Goal: Check status: Check status

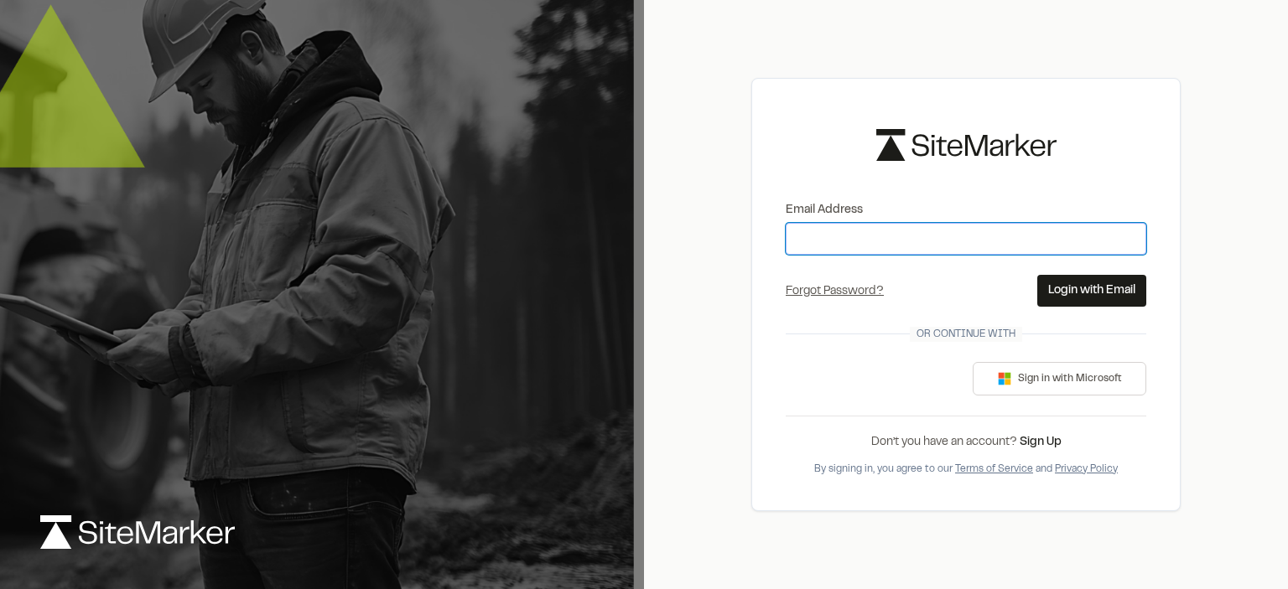
click at [838, 244] on input "Email Address" at bounding box center [965, 239] width 360 height 32
type input "**********"
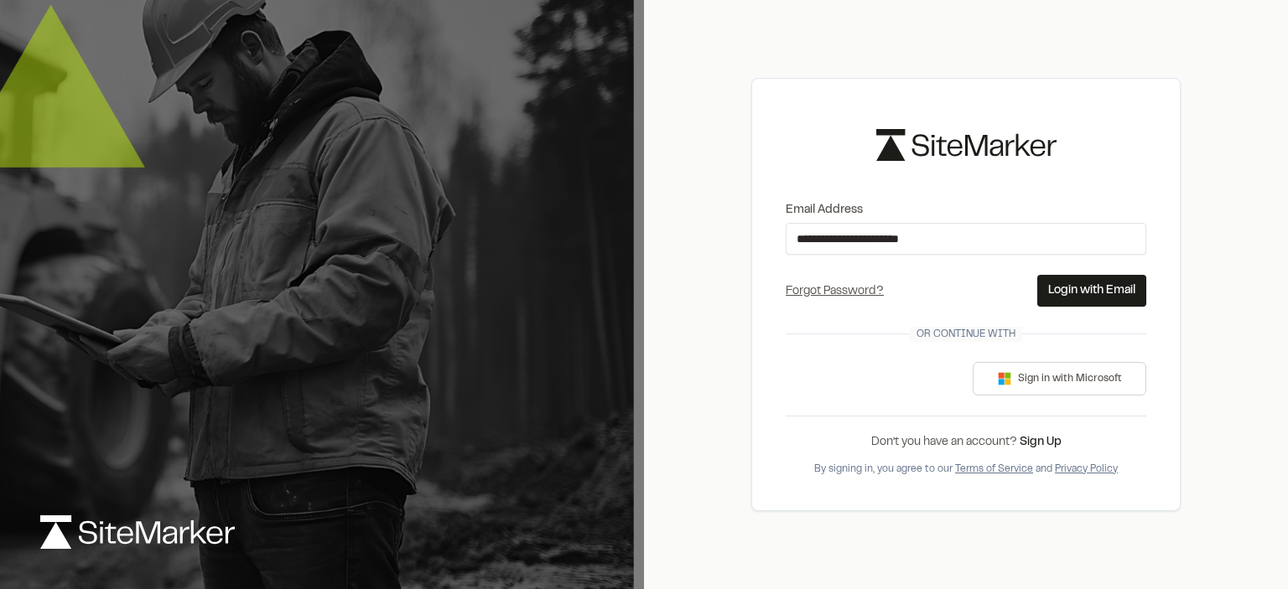
click at [1107, 282] on button "Login with Email" at bounding box center [1091, 291] width 109 height 32
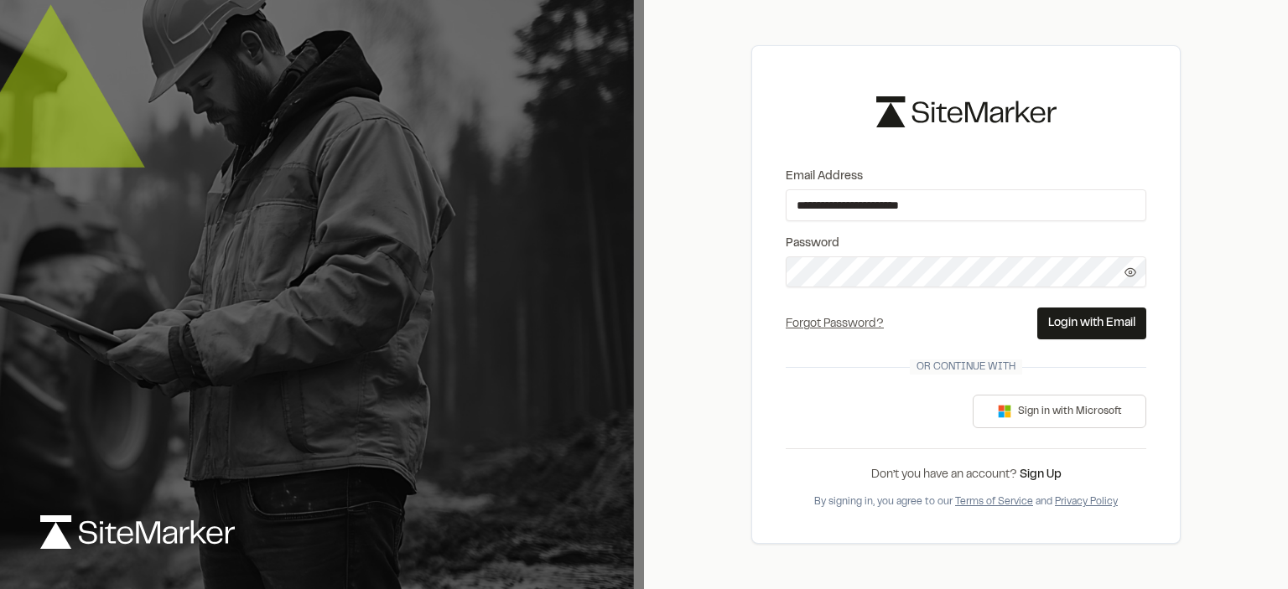
click at [1084, 316] on button "Login with Email" at bounding box center [1091, 324] width 109 height 32
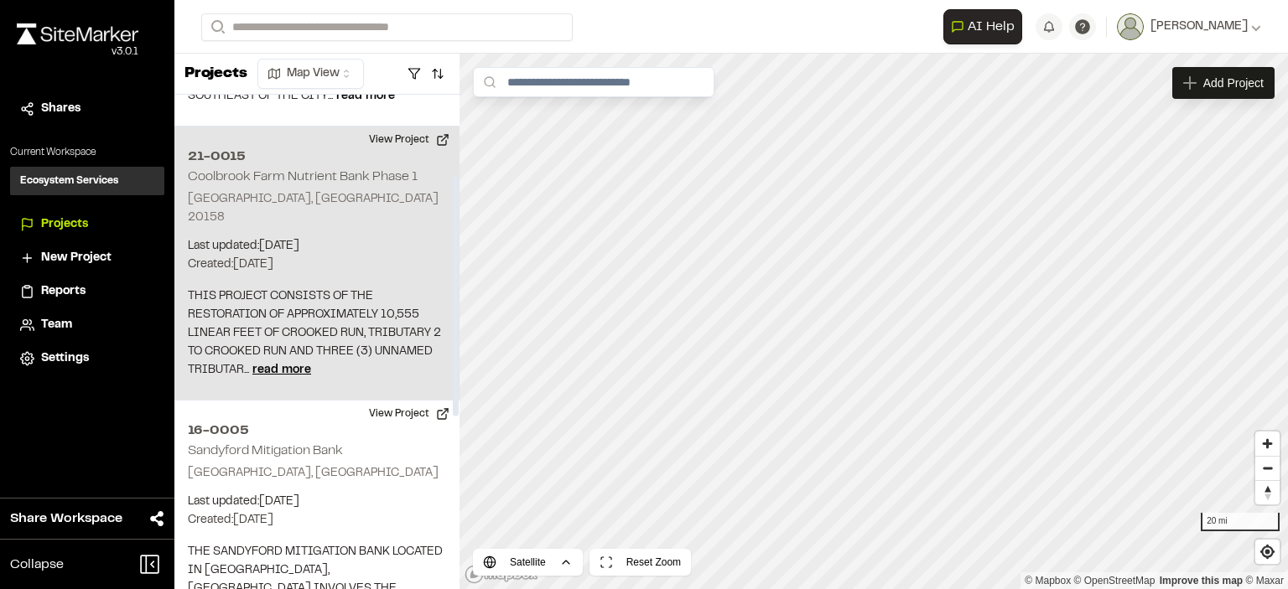
scroll to position [251, 0]
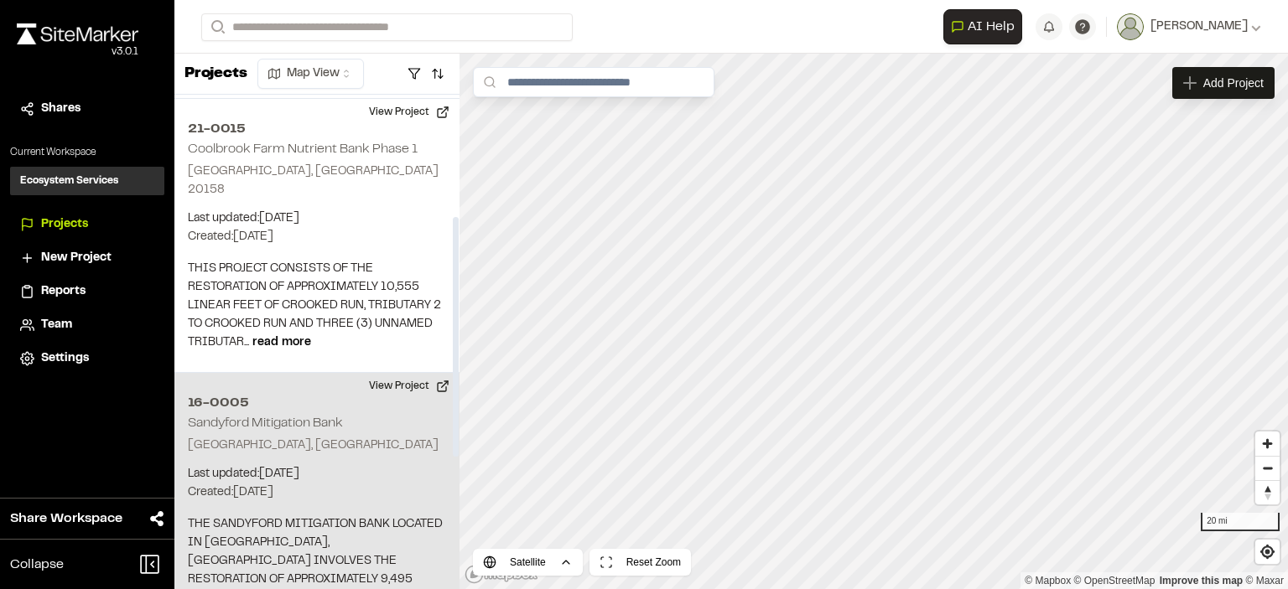
click at [236, 393] on h2 "16-0005" at bounding box center [317, 403] width 258 height 20
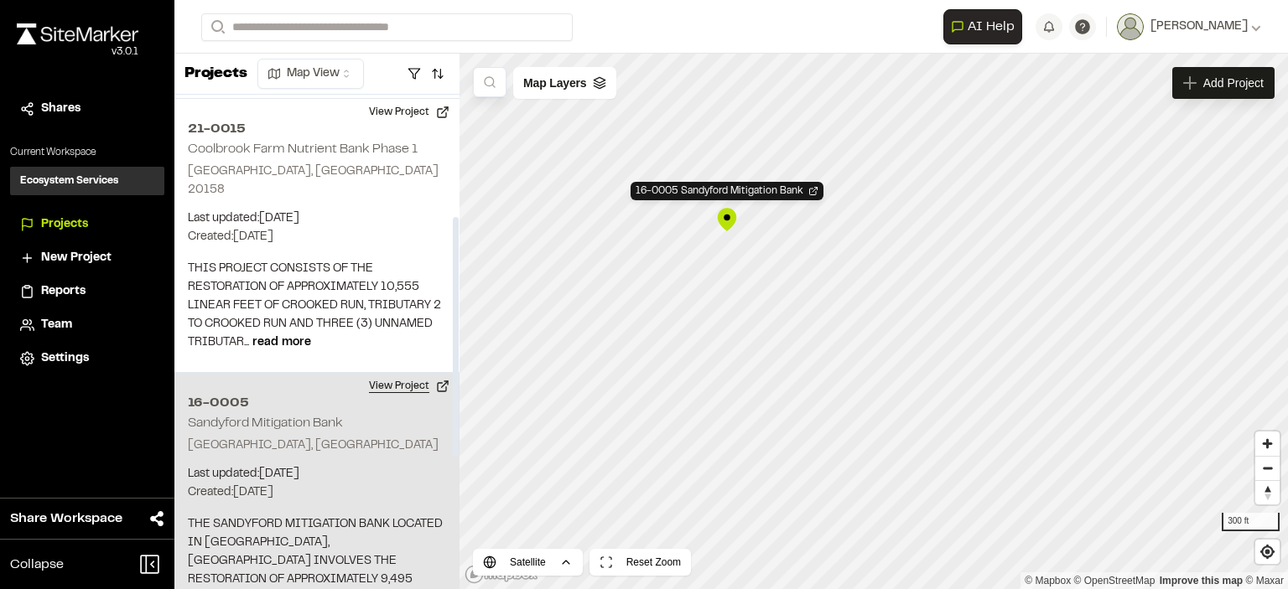
click at [417, 373] on button "View Project" at bounding box center [409, 386] width 101 height 27
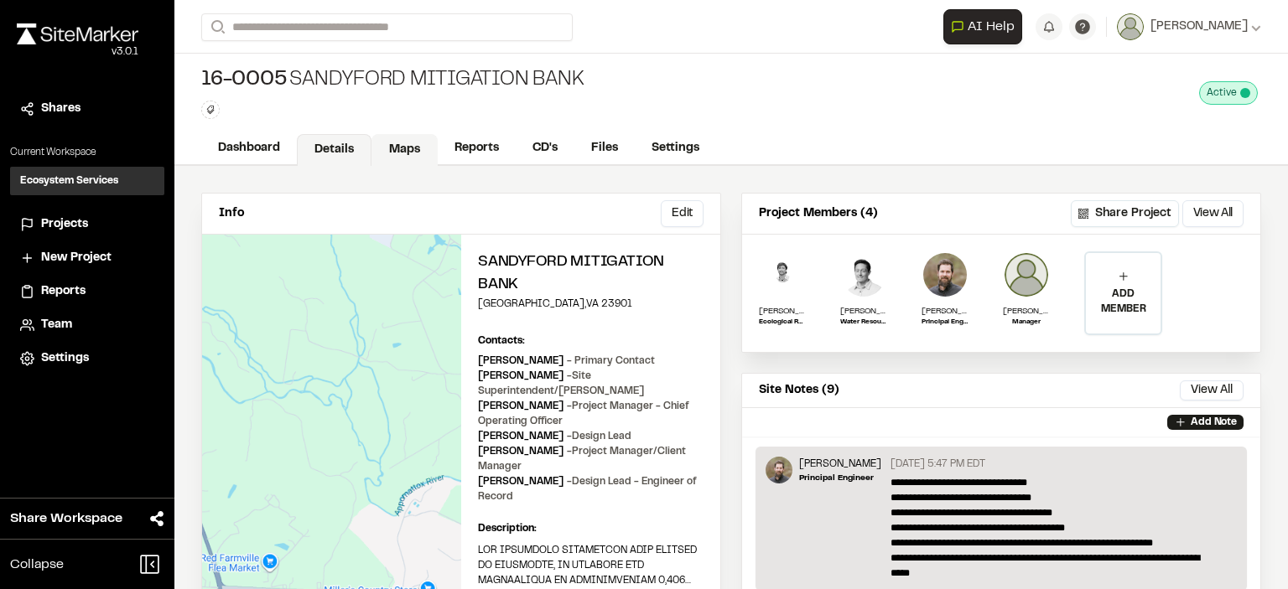
click at [402, 145] on link "Maps" at bounding box center [404, 150] width 66 height 32
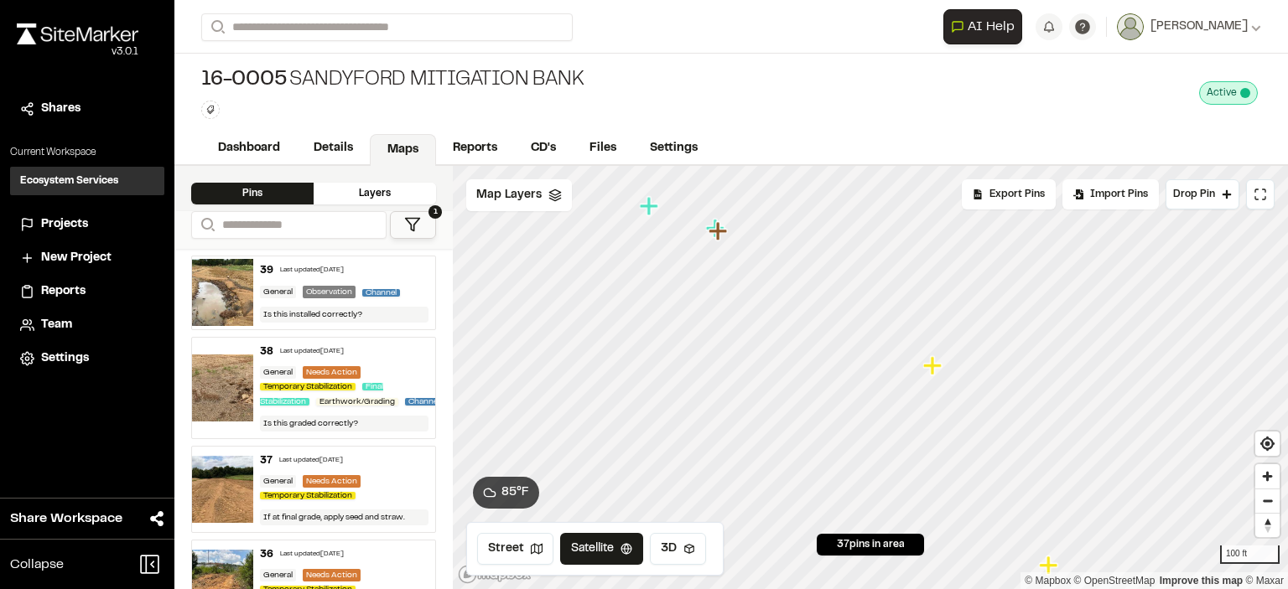
drag, startPoint x: 898, startPoint y: 328, endPoint x: 932, endPoint y: 381, distance: 63.7
click at [934, 377] on icon "Map marker" at bounding box center [934, 366] width 22 height 22
click at [821, 375] on icon "Map marker" at bounding box center [821, 371] width 18 height 18
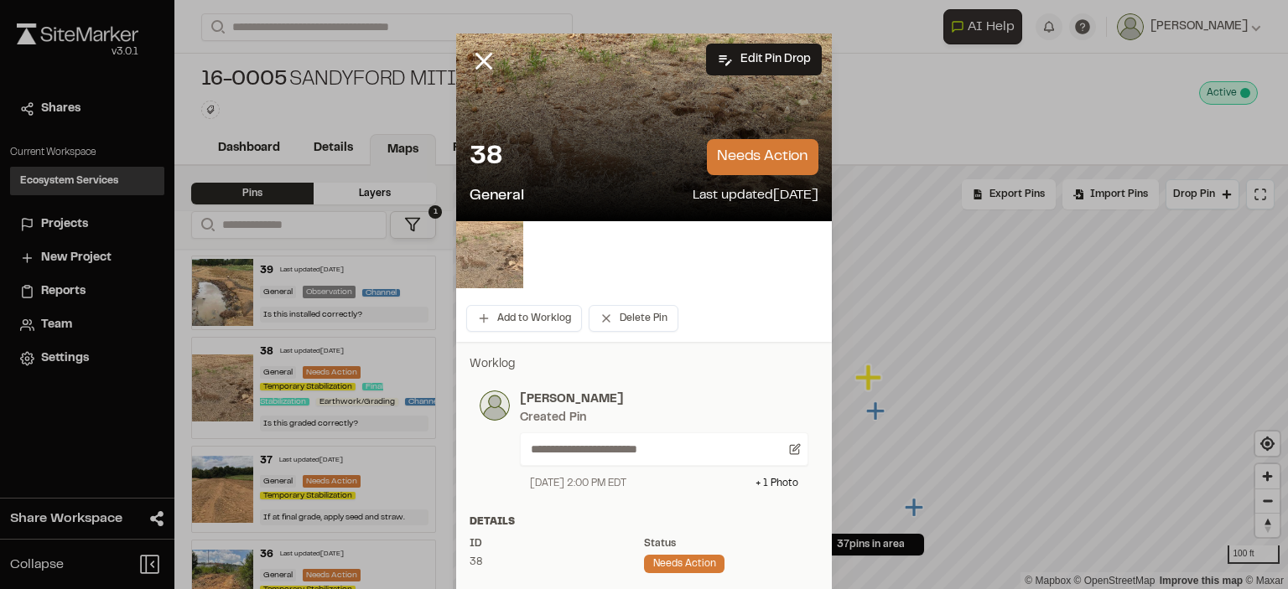
click at [488, 256] on img at bounding box center [489, 254] width 67 height 67
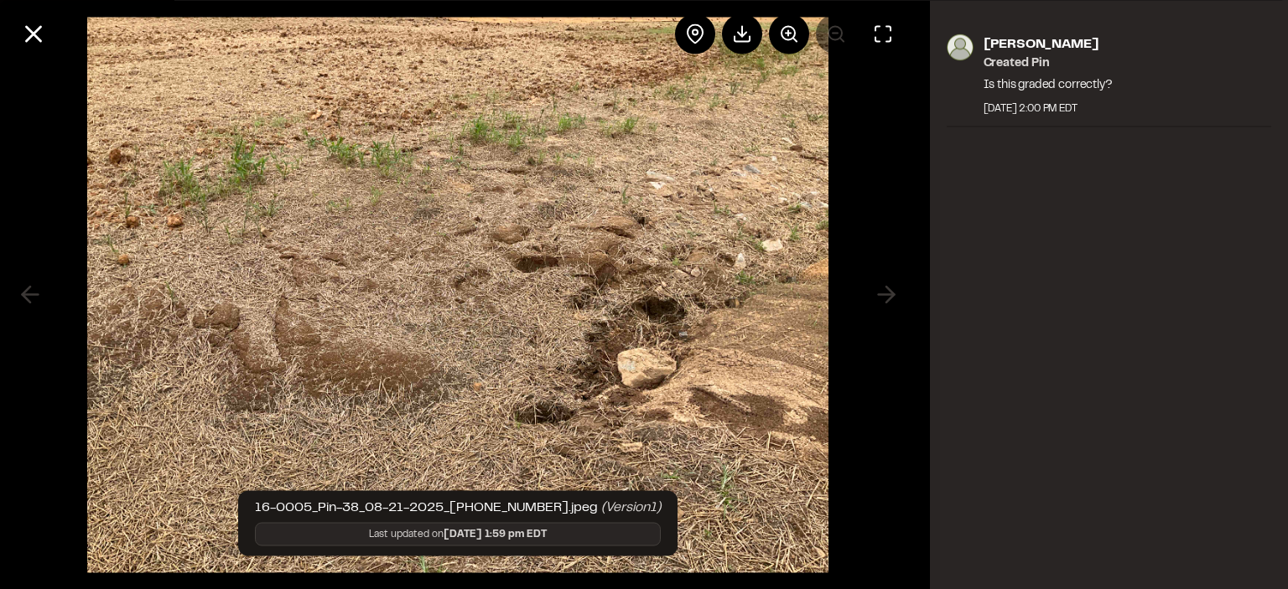
drag, startPoint x: 32, startPoint y: 33, endPoint x: 1016, endPoint y: 318, distance: 1024.6
click at [1003, 314] on div "16-0005_Pin-38_08-21-2025_[PHONE_NUMBER].jpeg (Version 1 ) Last updated on [DAT…" at bounding box center [644, 294] width 1288 height 589
click at [39, 38] on line at bounding box center [34, 34] width 14 height 14
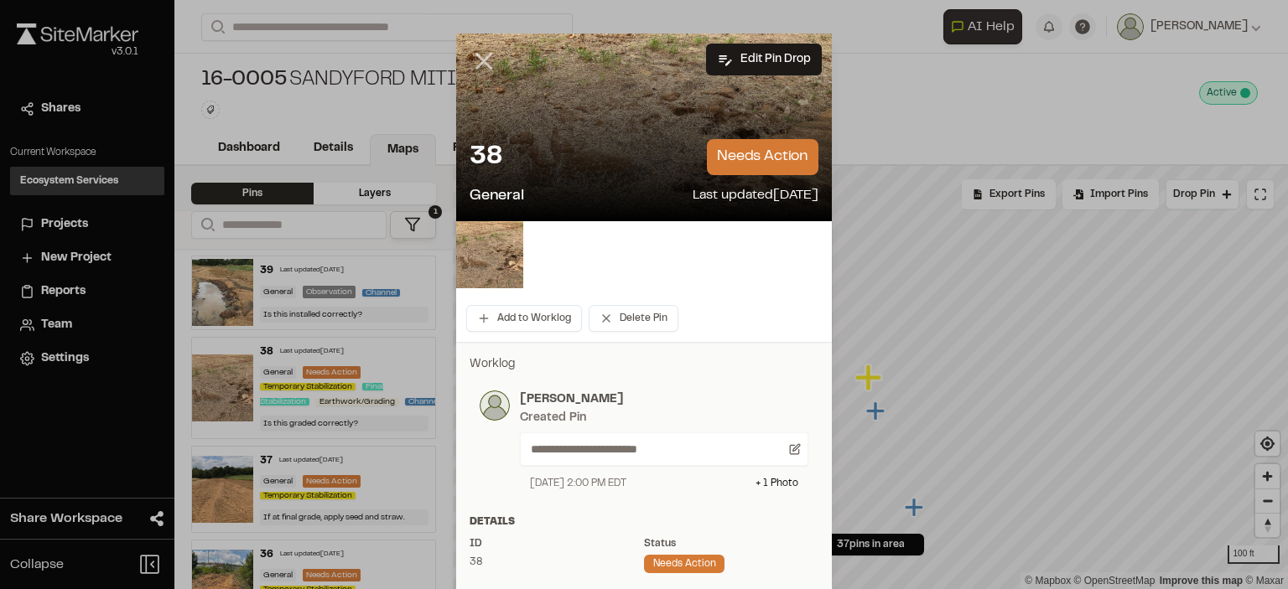
click at [476, 54] on icon at bounding box center [483, 61] width 29 height 29
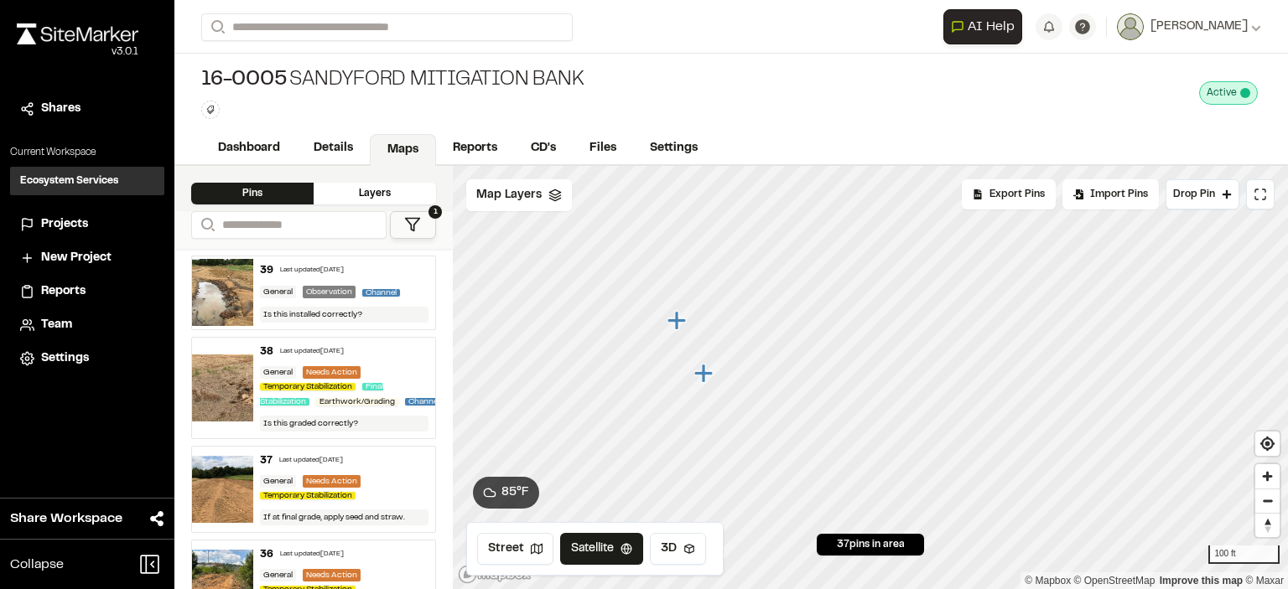
click at [677, 326] on icon "Map marker" at bounding box center [676, 320] width 18 height 18
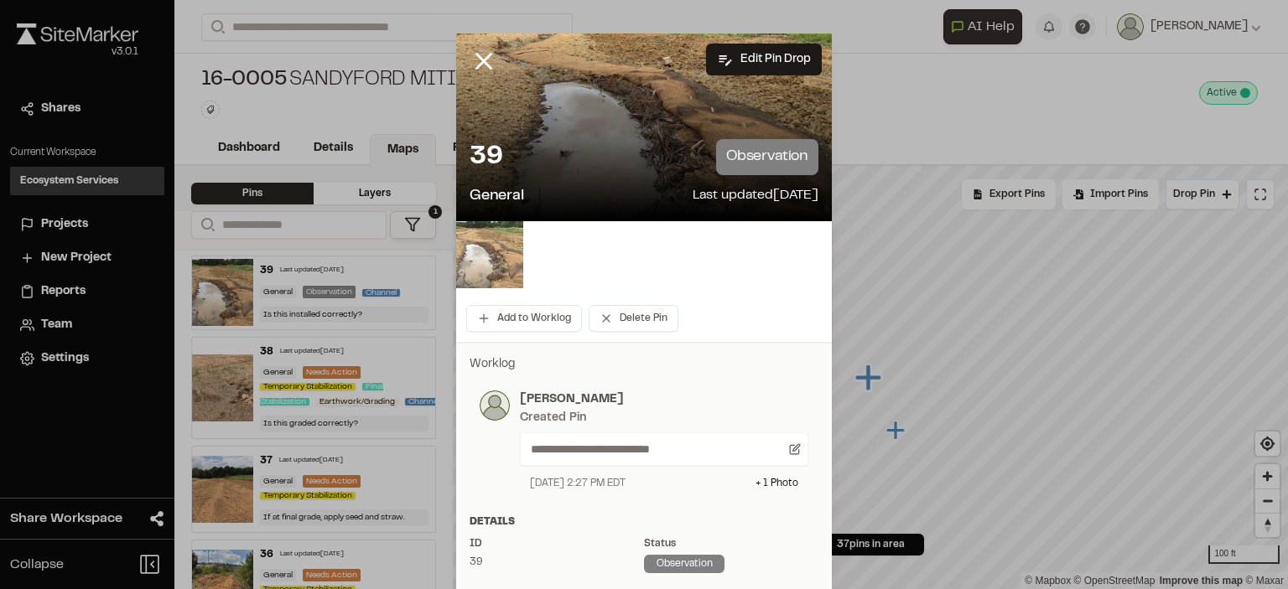
click at [490, 252] on img at bounding box center [489, 254] width 67 height 67
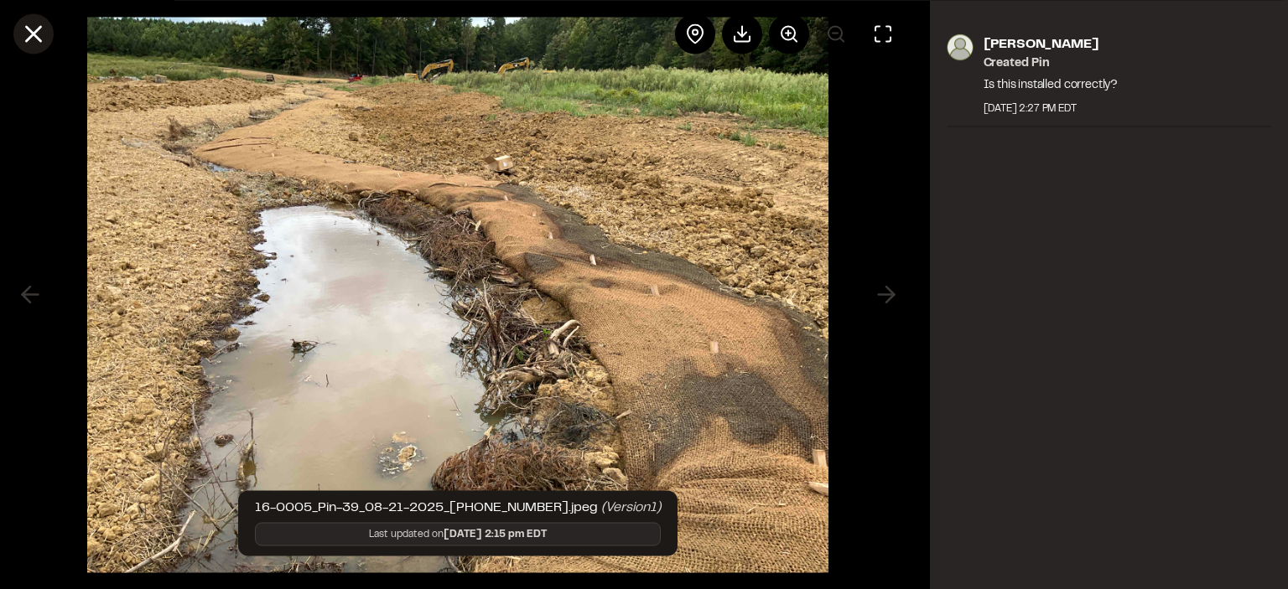
click at [30, 36] on line at bounding box center [34, 34] width 14 height 14
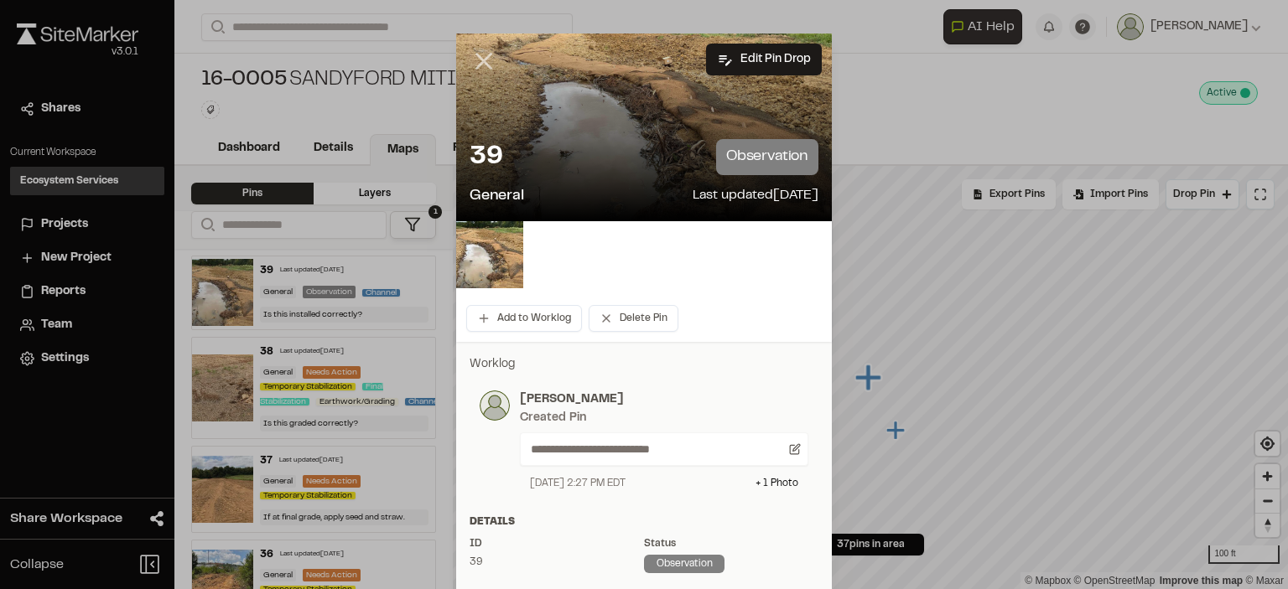
click at [480, 57] on line at bounding box center [484, 61] width 14 height 14
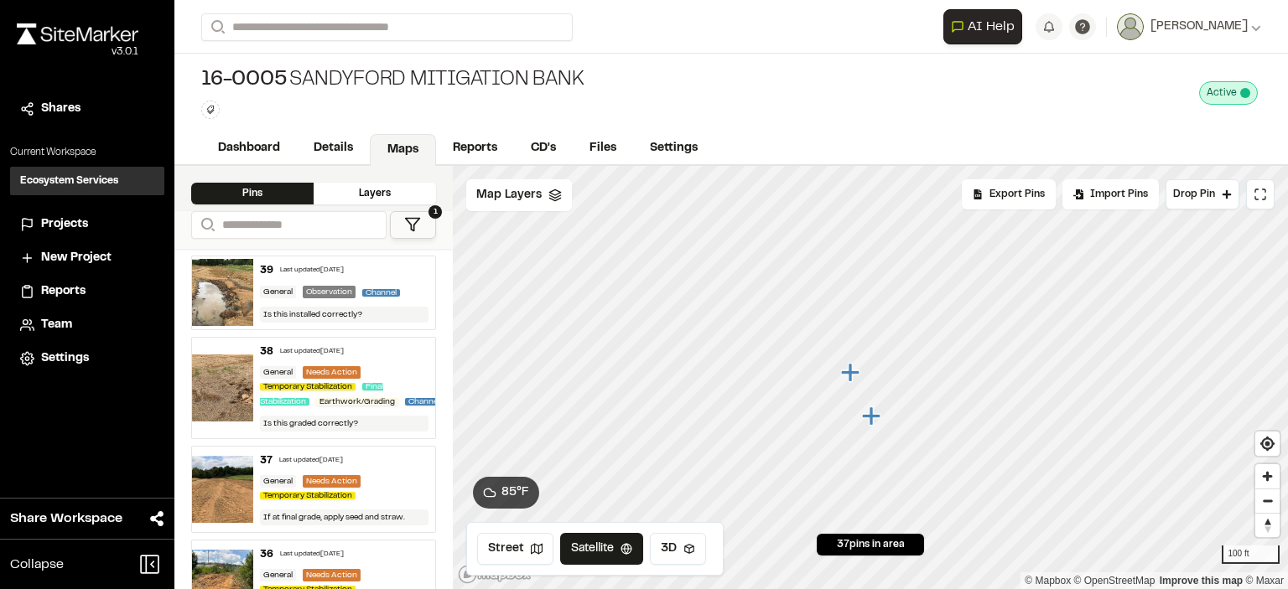
click at [873, 422] on icon "Map marker" at bounding box center [873, 417] width 22 height 22
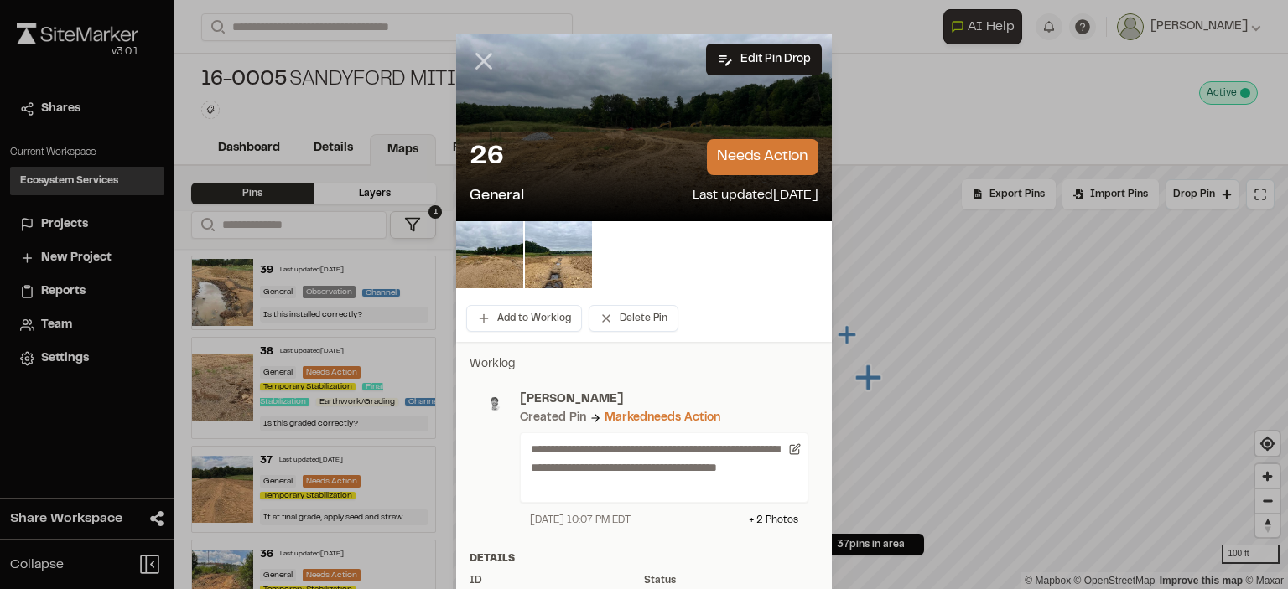
click at [478, 61] on line at bounding box center [484, 61] width 14 height 14
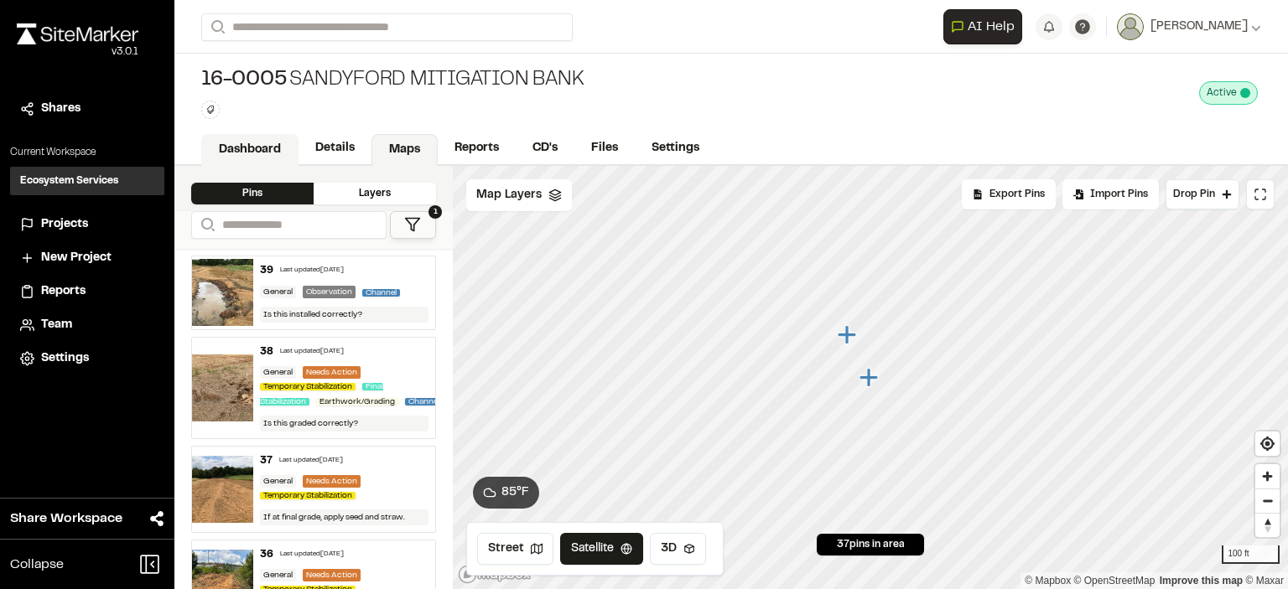
click at [266, 141] on link "Dashboard" at bounding box center [249, 150] width 97 height 32
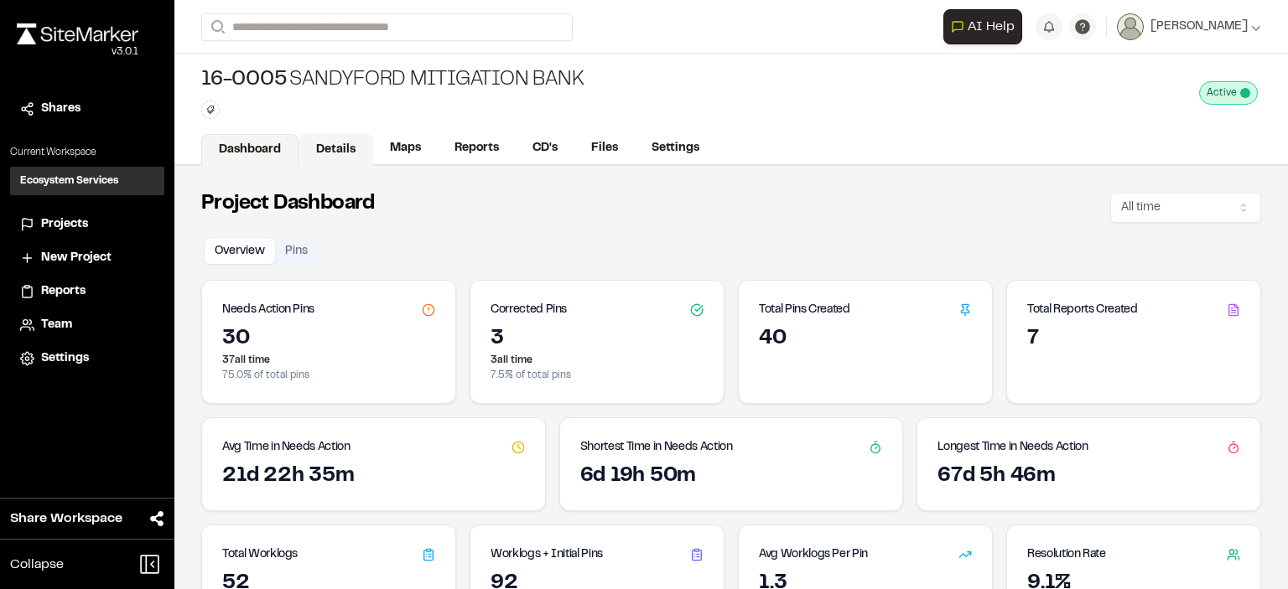
click at [327, 153] on link "Details" at bounding box center [335, 150] width 75 height 32
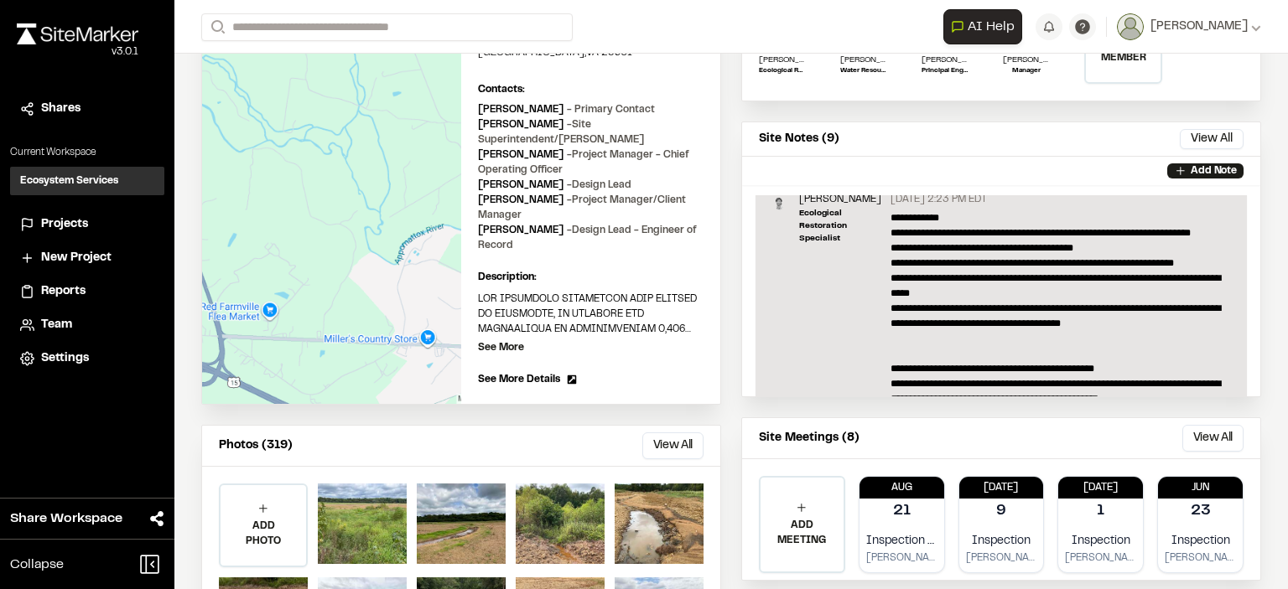
scroll to position [168, 0]
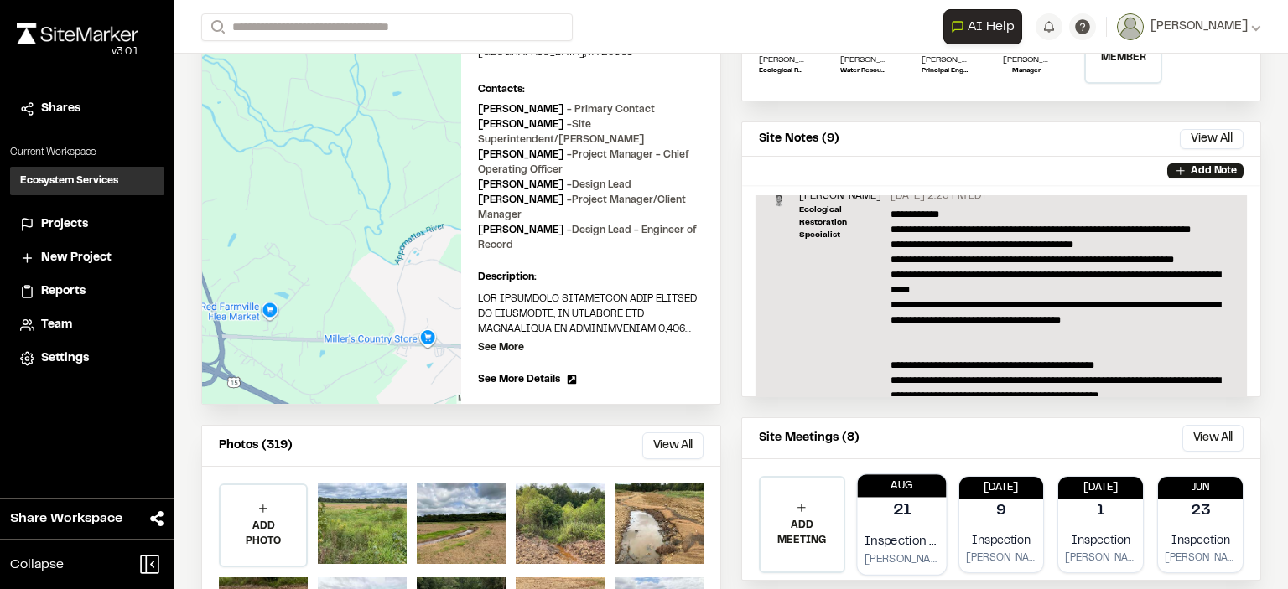
click at [892, 519] on p "21" at bounding box center [901, 511] width 18 height 23
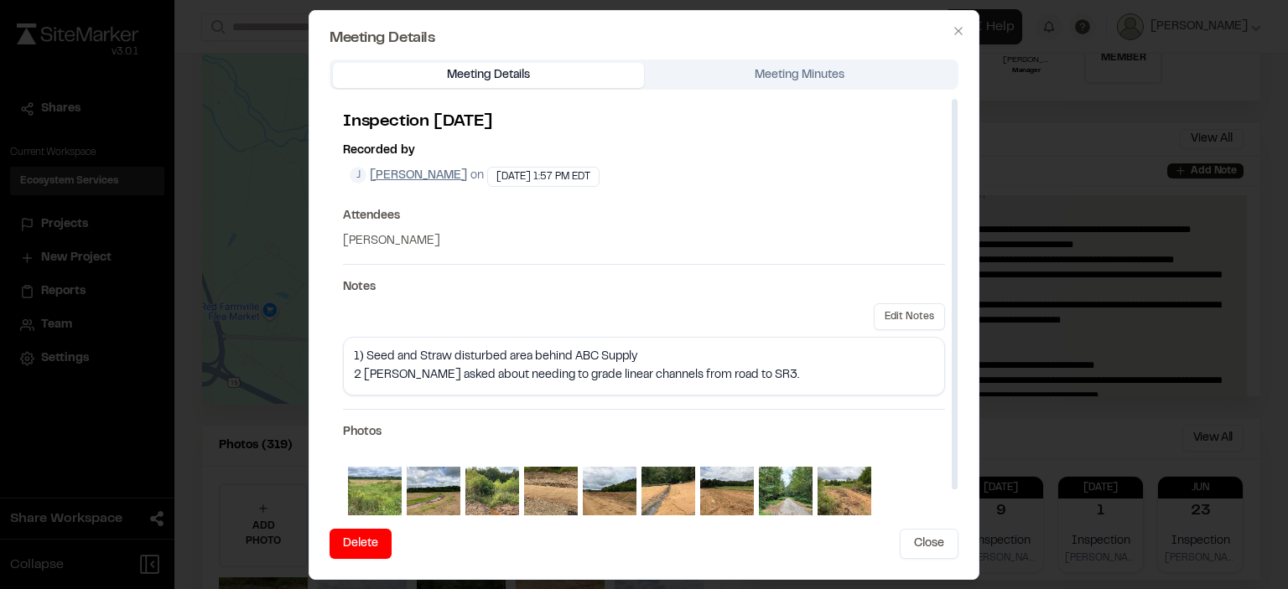
scroll to position [29, 0]
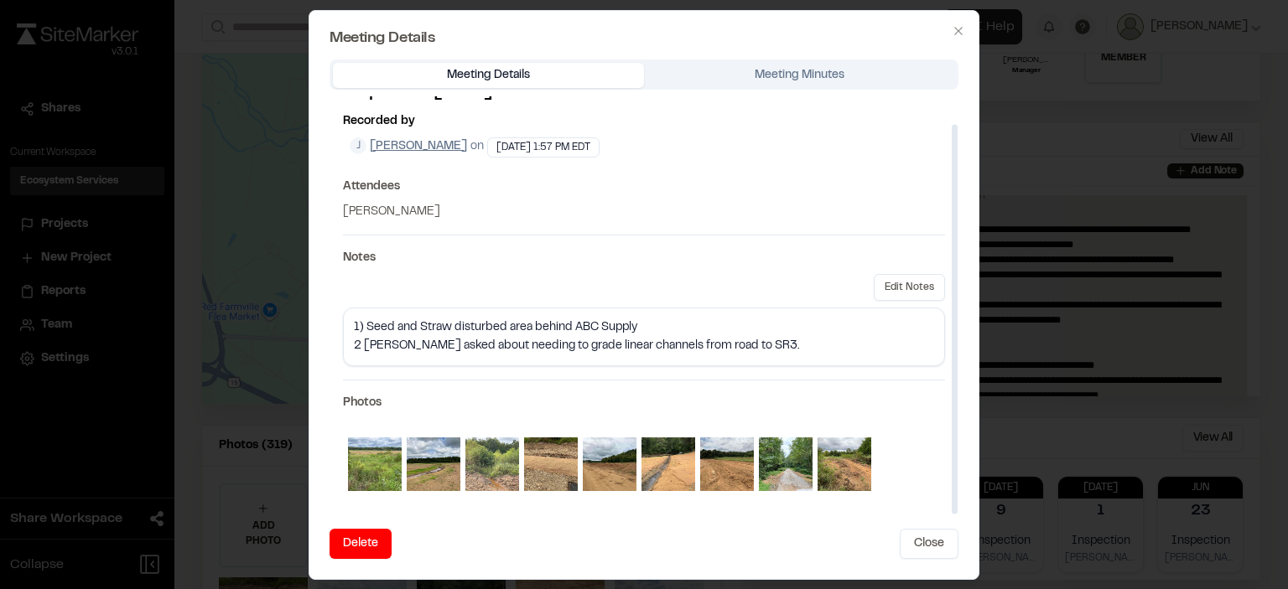
click at [498, 459] on img at bounding box center [492, 465] width 54 height 54
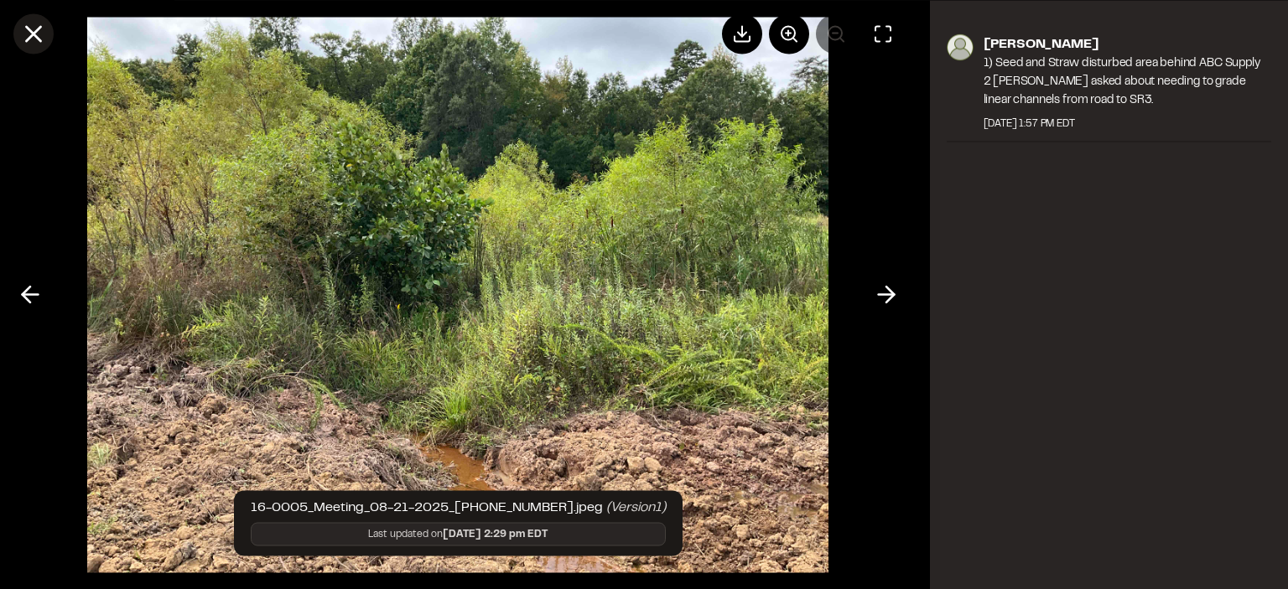
click at [33, 31] on line at bounding box center [34, 34] width 14 height 14
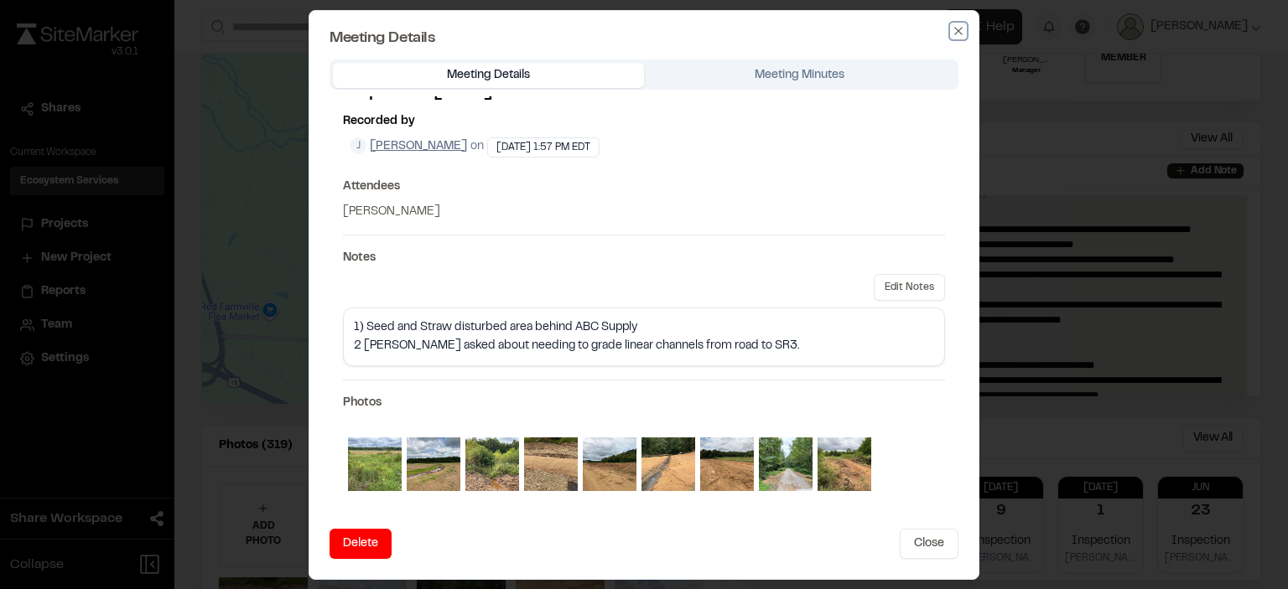
click at [956, 32] on icon "button" at bounding box center [958, 31] width 8 height 8
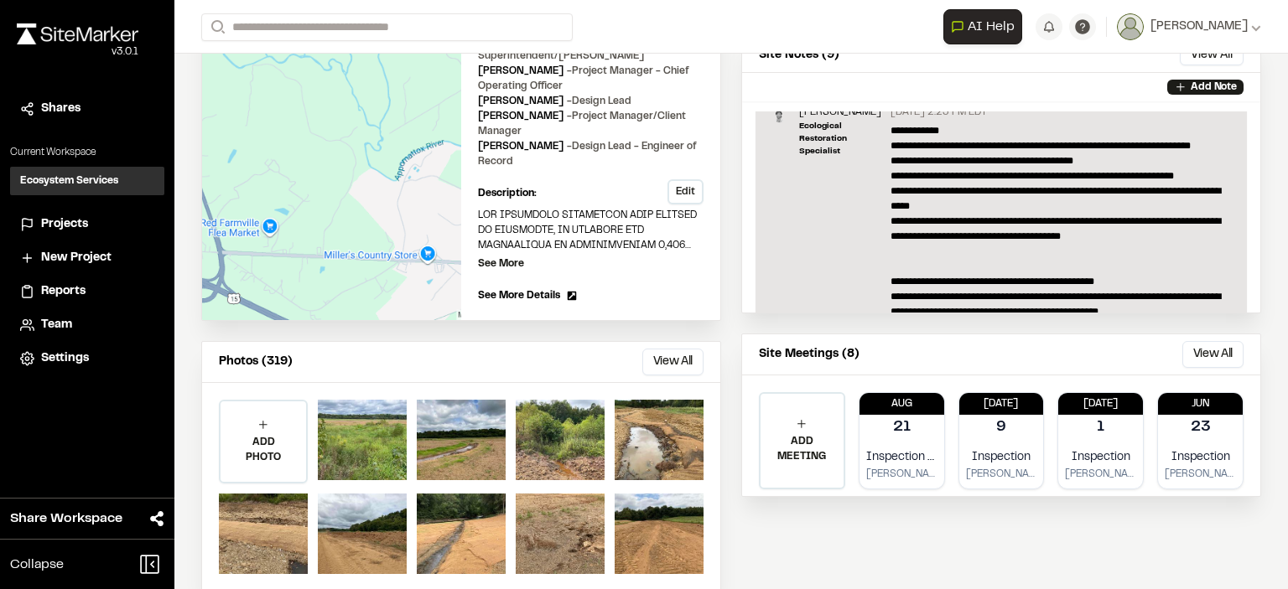
scroll to position [345, 0]
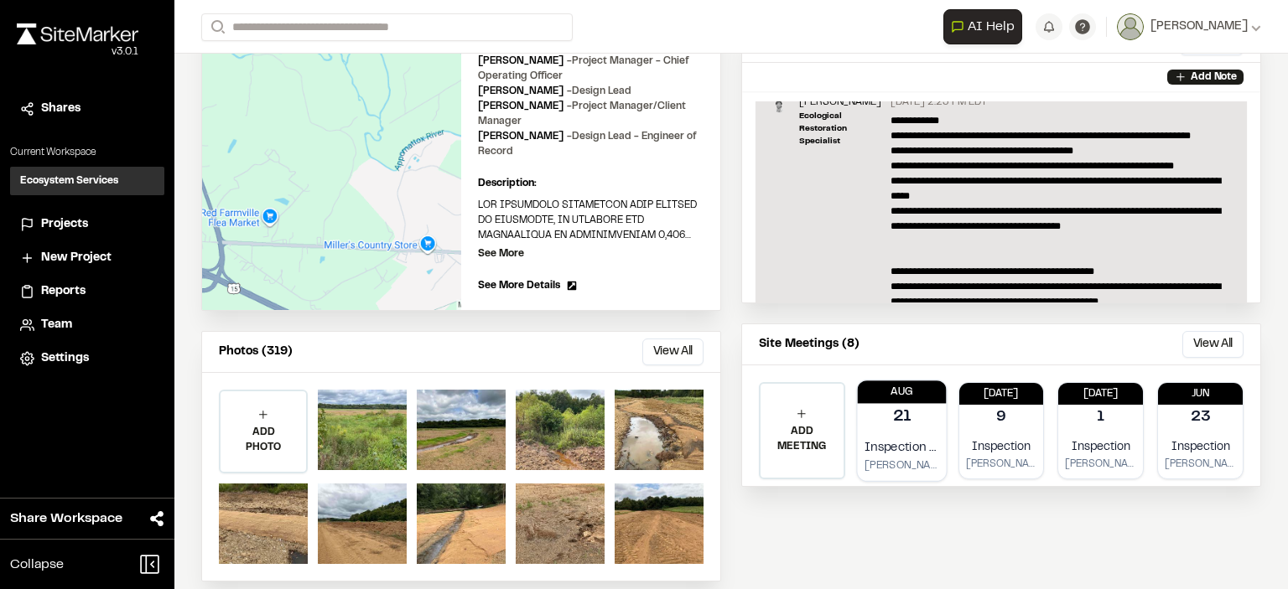
click at [908, 432] on div "Inspection [DATE] [PERSON_NAME]" at bounding box center [901, 456] width 89 height 49
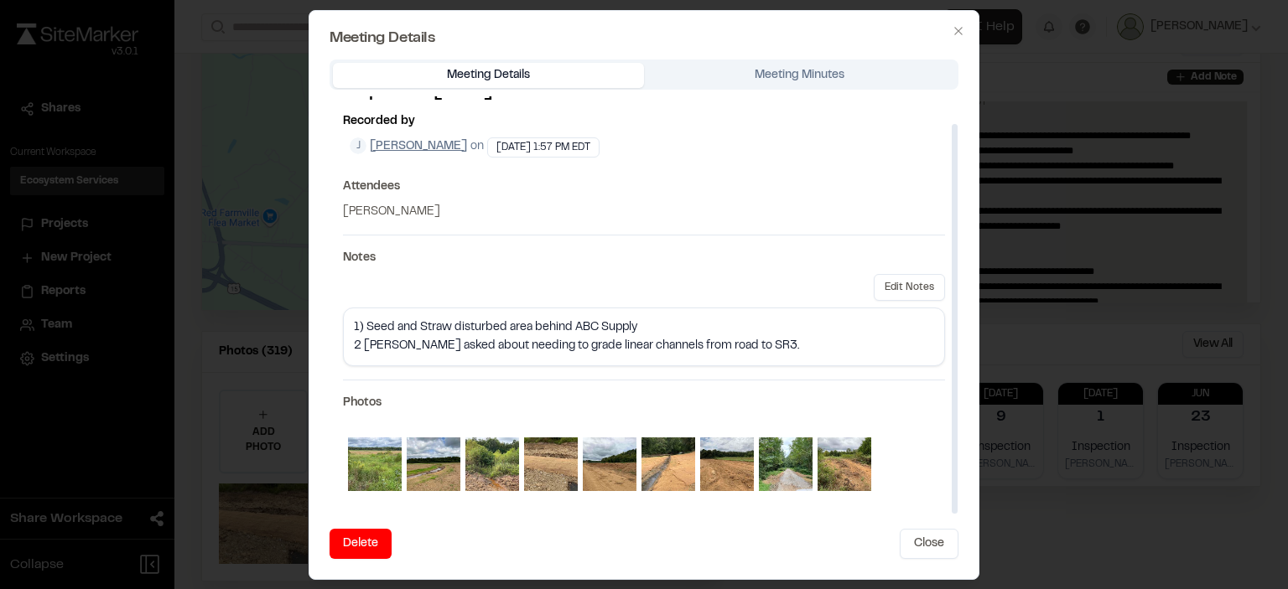
scroll to position [0, 0]
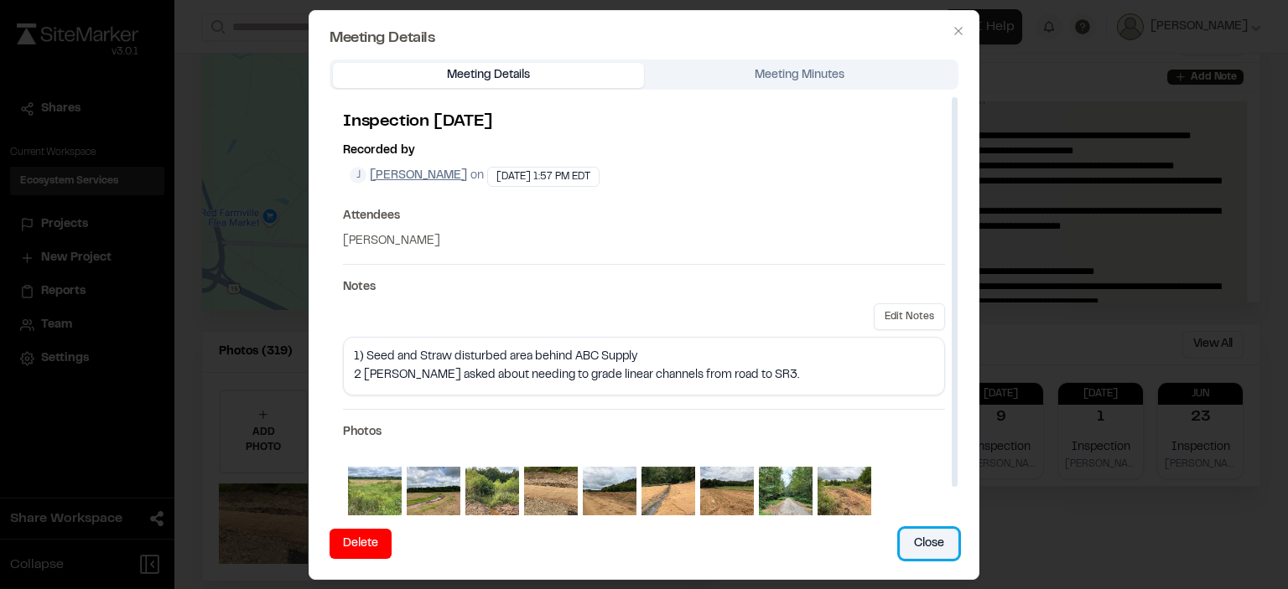
click at [930, 545] on button "Close" at bounding box center [928, 544] width 59 height 30
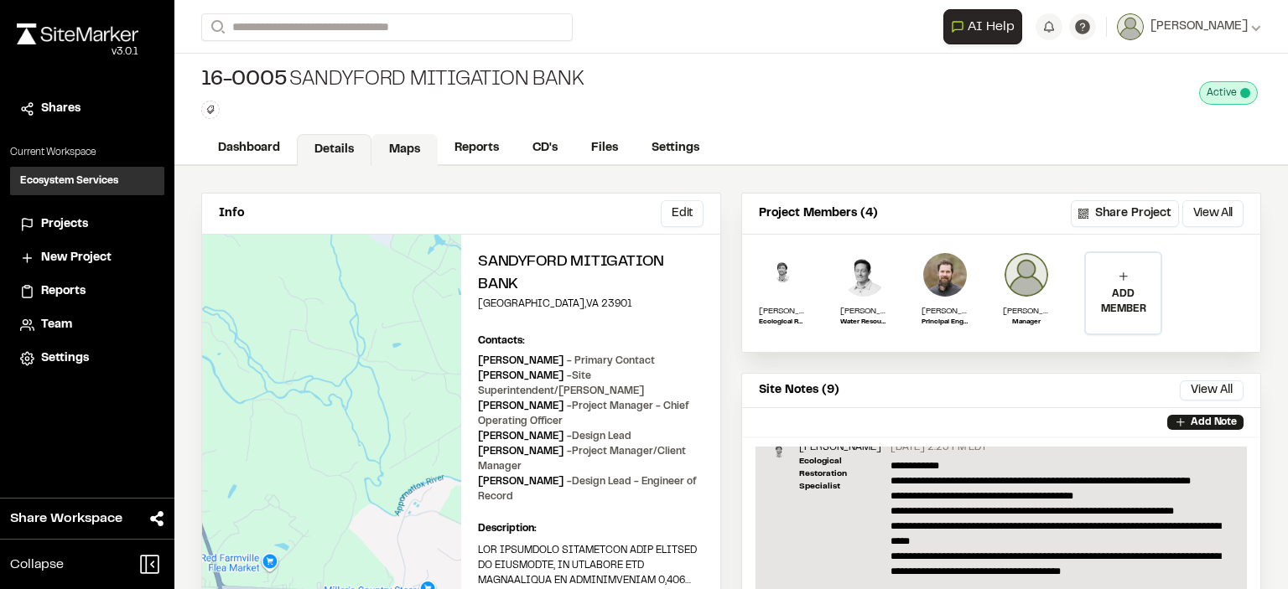
click at [415, 150] on link "Maps" at bounding box center [404, 150] width 66 height 32
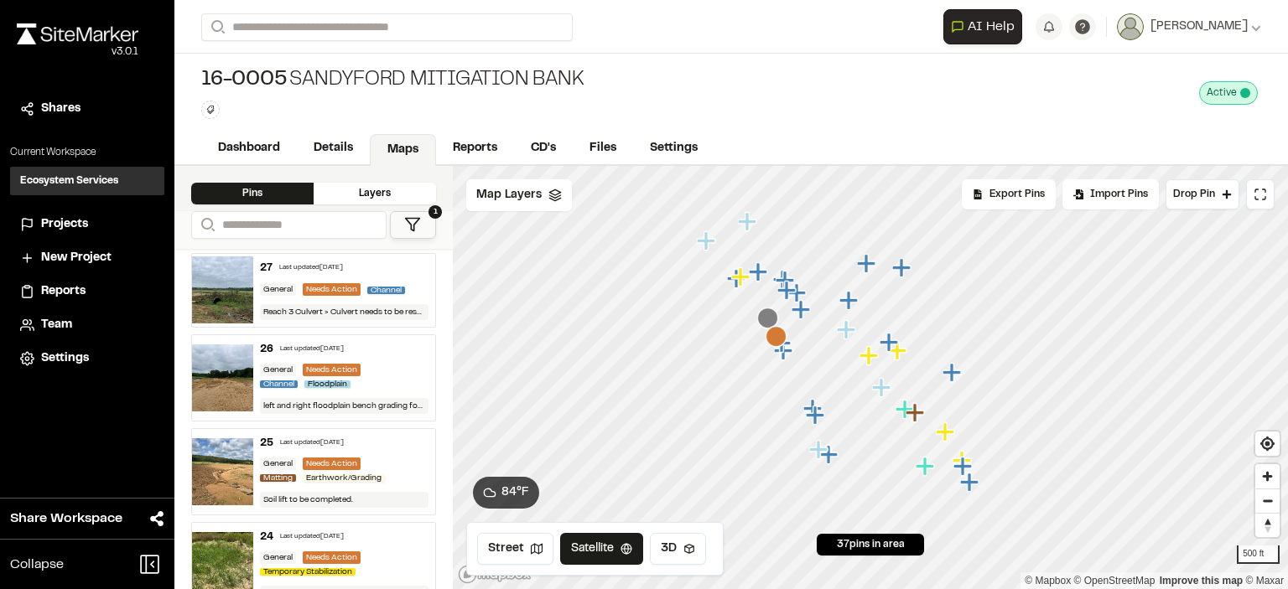
scroll to position [1257, 0]
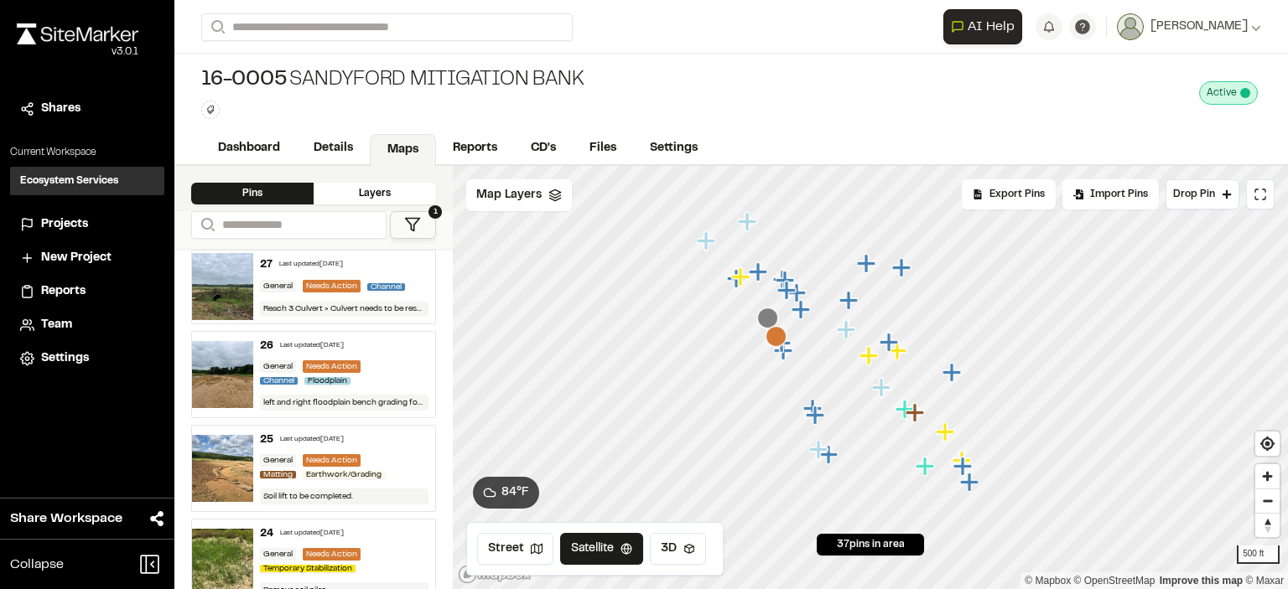
click at [280, 351] on div "Last updated [DATE]" at bounding box center [312, 346] width 64 height 10
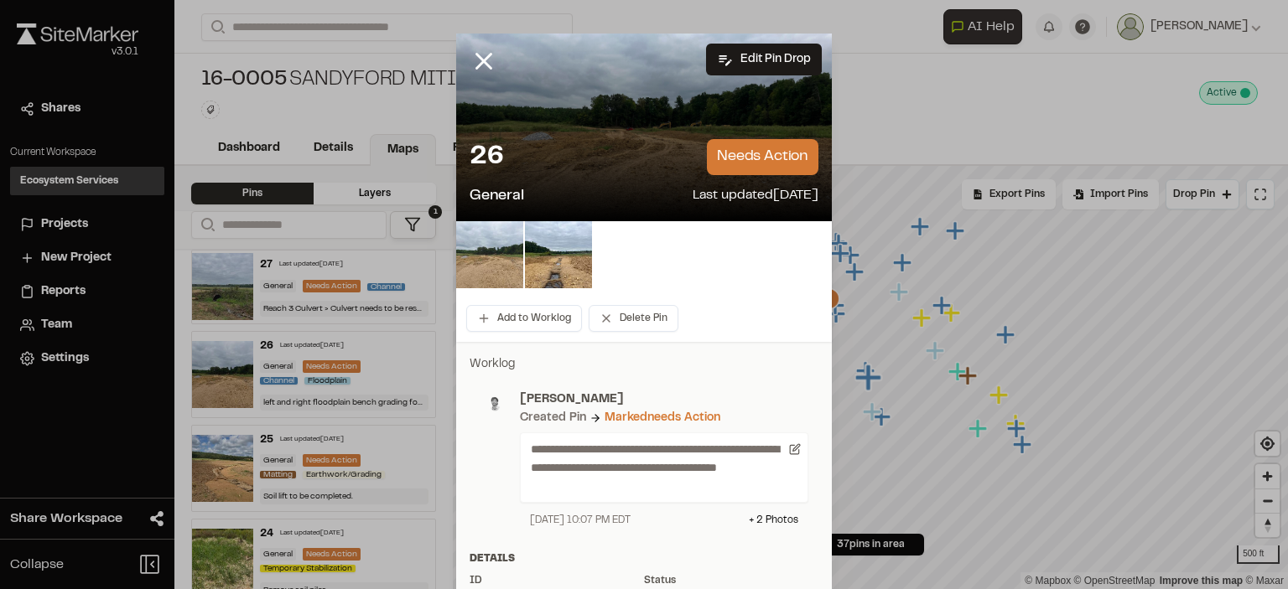
click at [484, 257] on img at bounding box center [489, 254] width 67 height 67
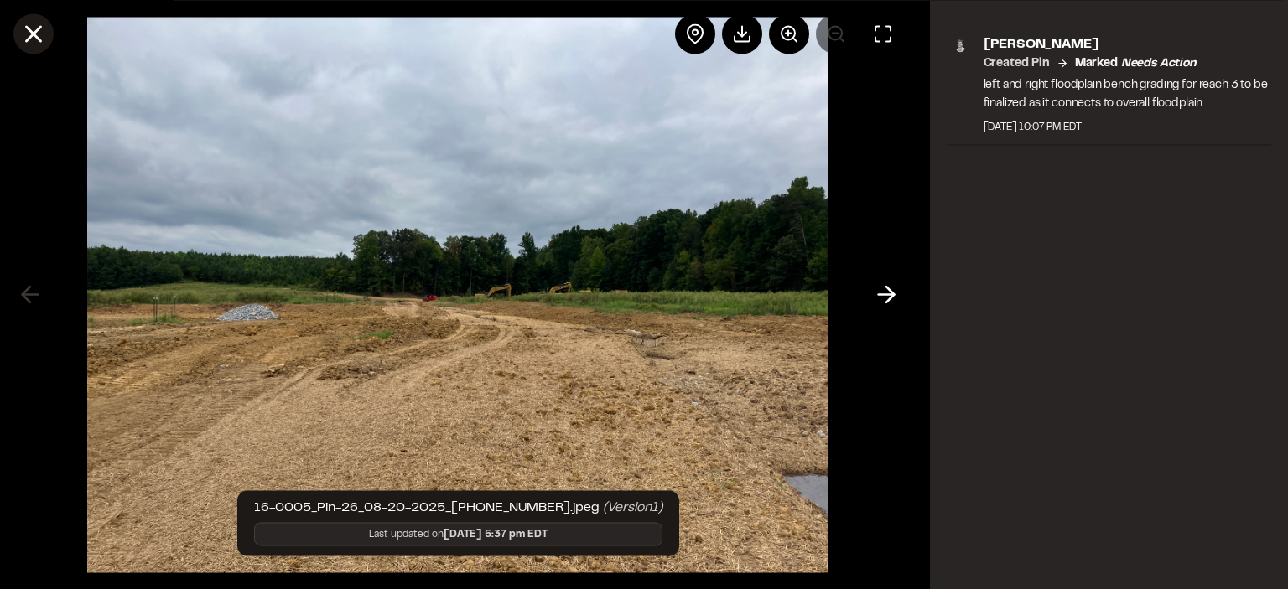
click at [37, 39] on icon at bounding box center [33, 33] width 29 height 29
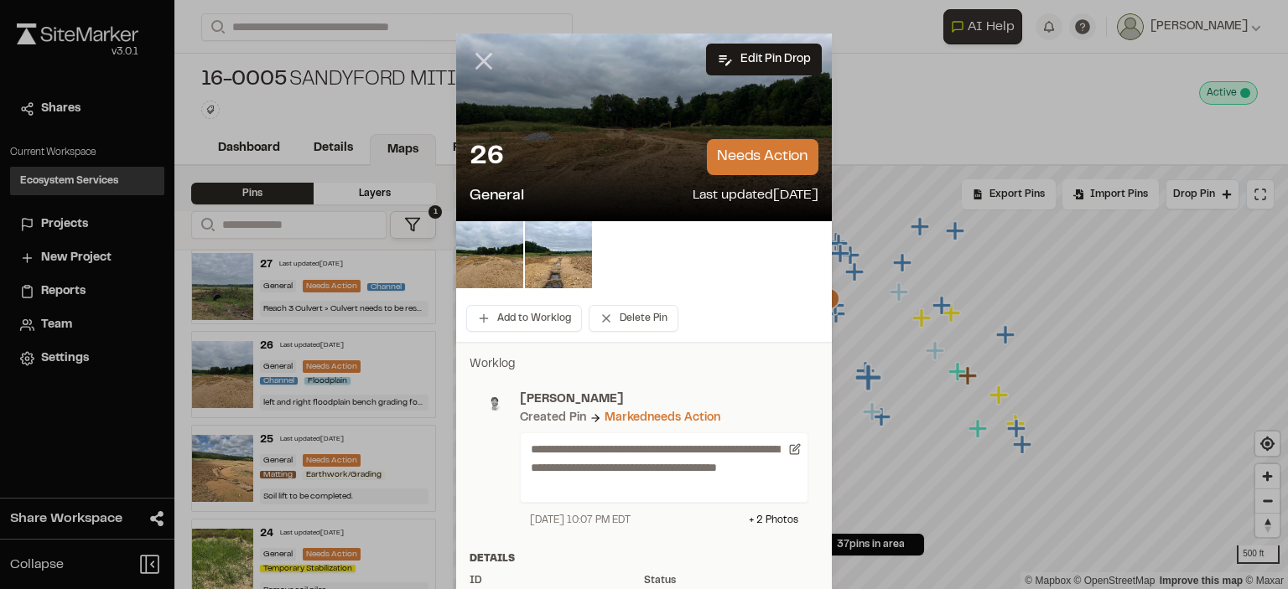
click at [478, 63] on line at bounding box center [484, 61] width 14 height 14
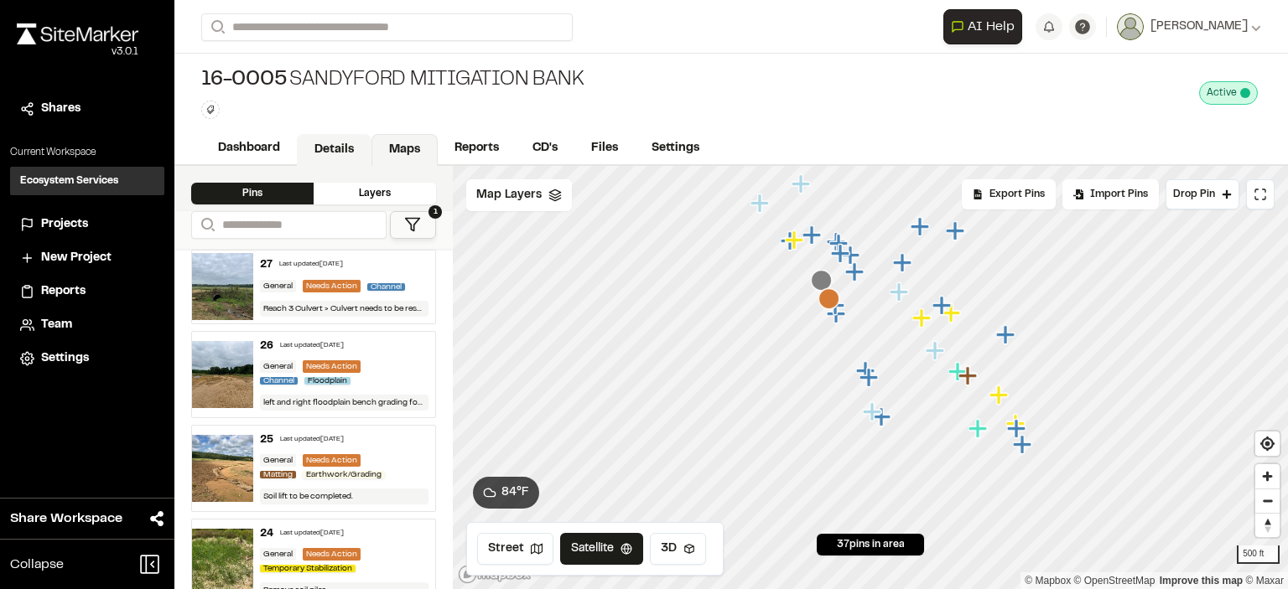
click at [320, 144] on link "Details" at bounding box center [334, 150] width 75 height 32
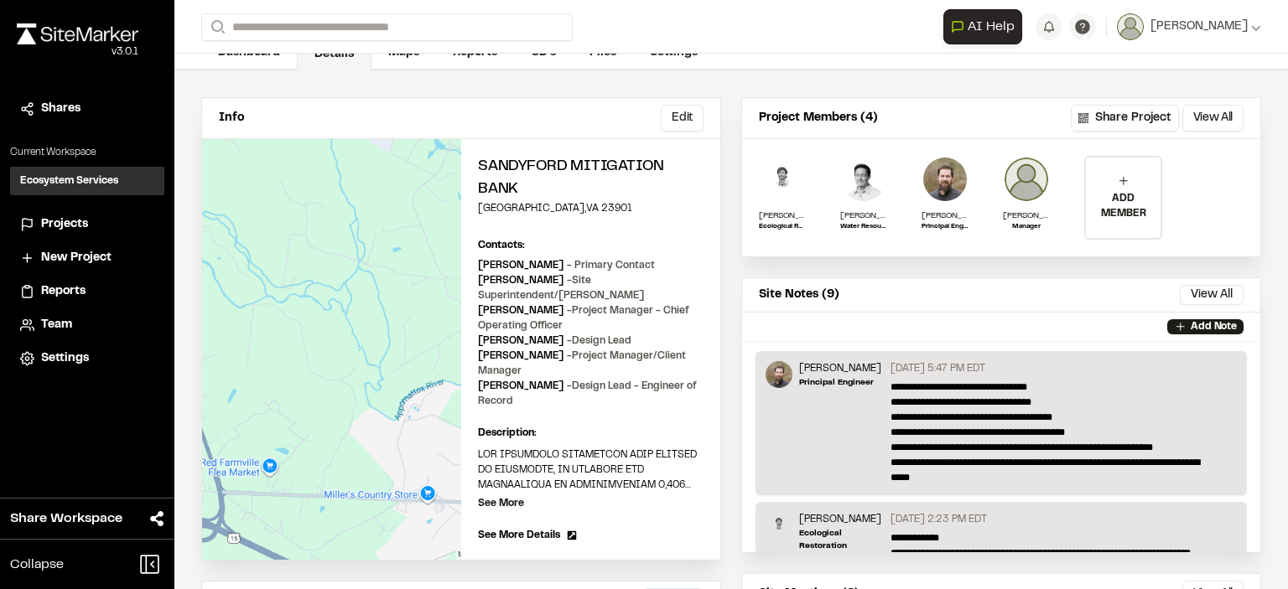
scroll to position [335, 0]
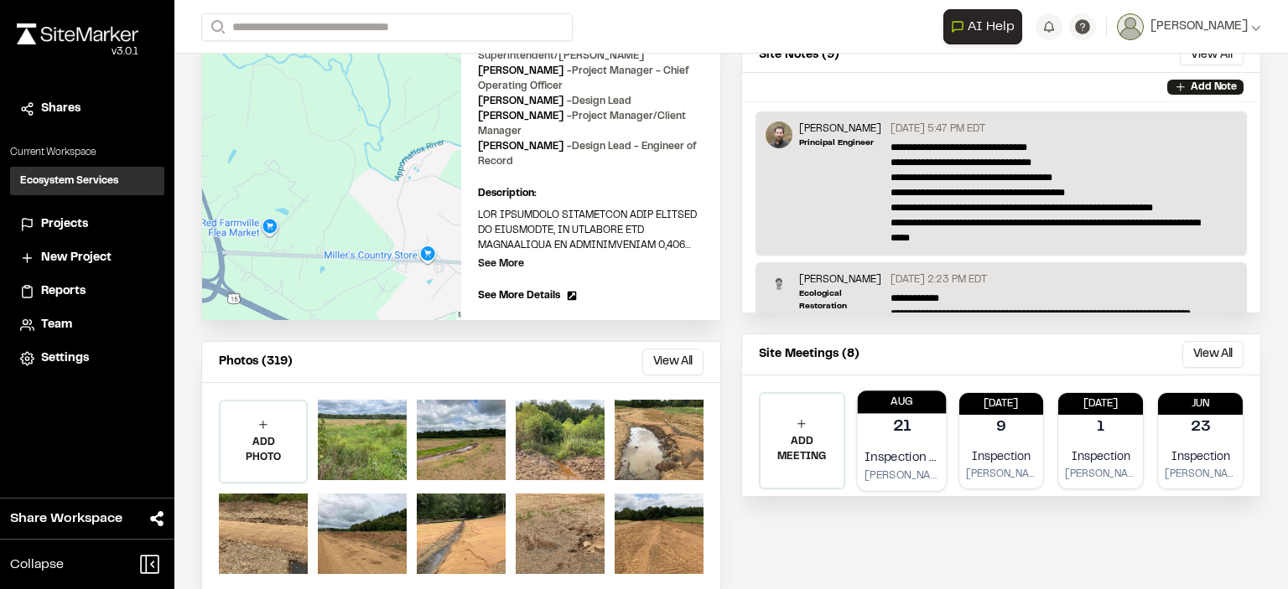
click at [892, 416] on p "21" at bounding box center [901, 427] width 18 height 23
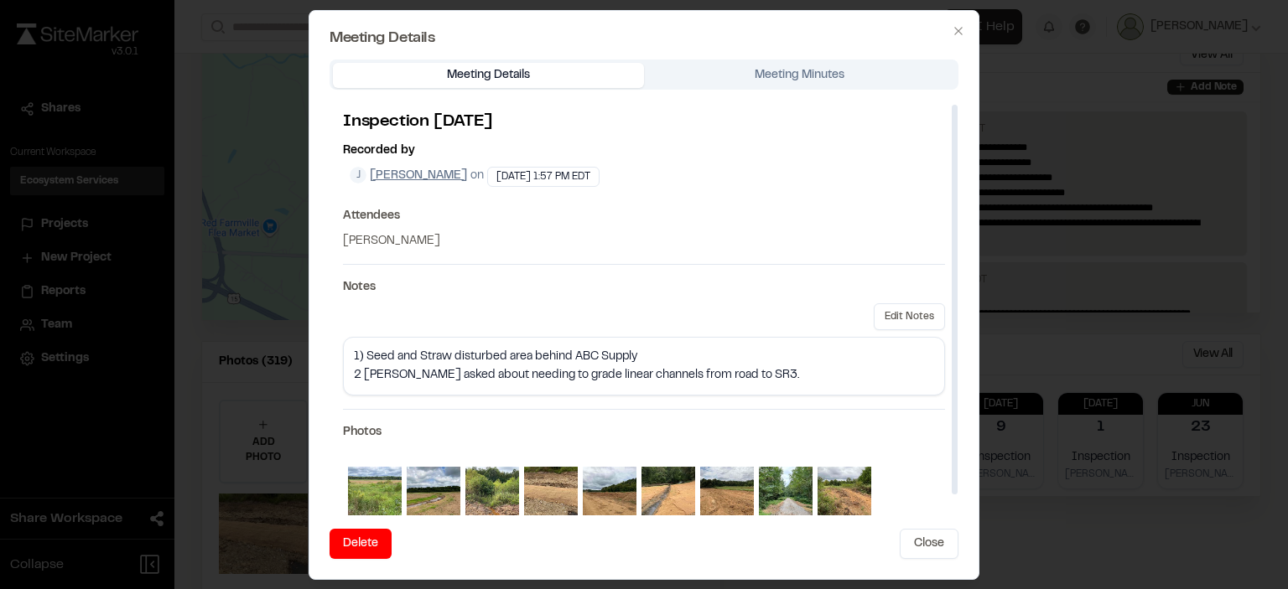
scroll to position [29, 0]
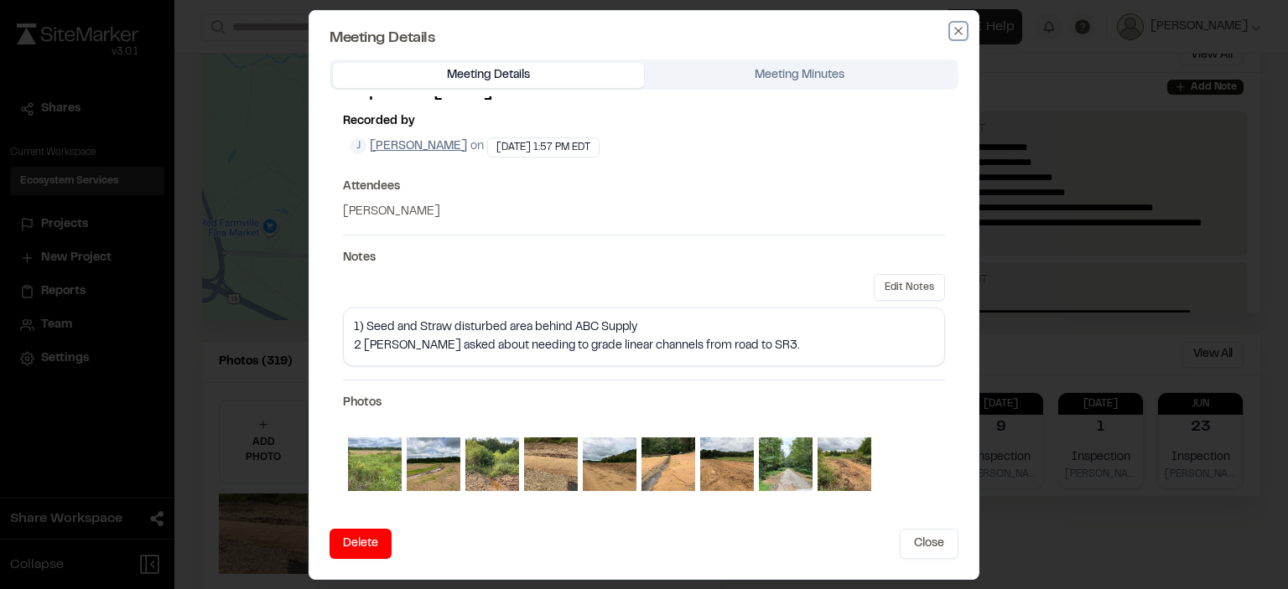
click at [957, 30] on icon "button" at bounding box center [958, 31] width 8 height 8
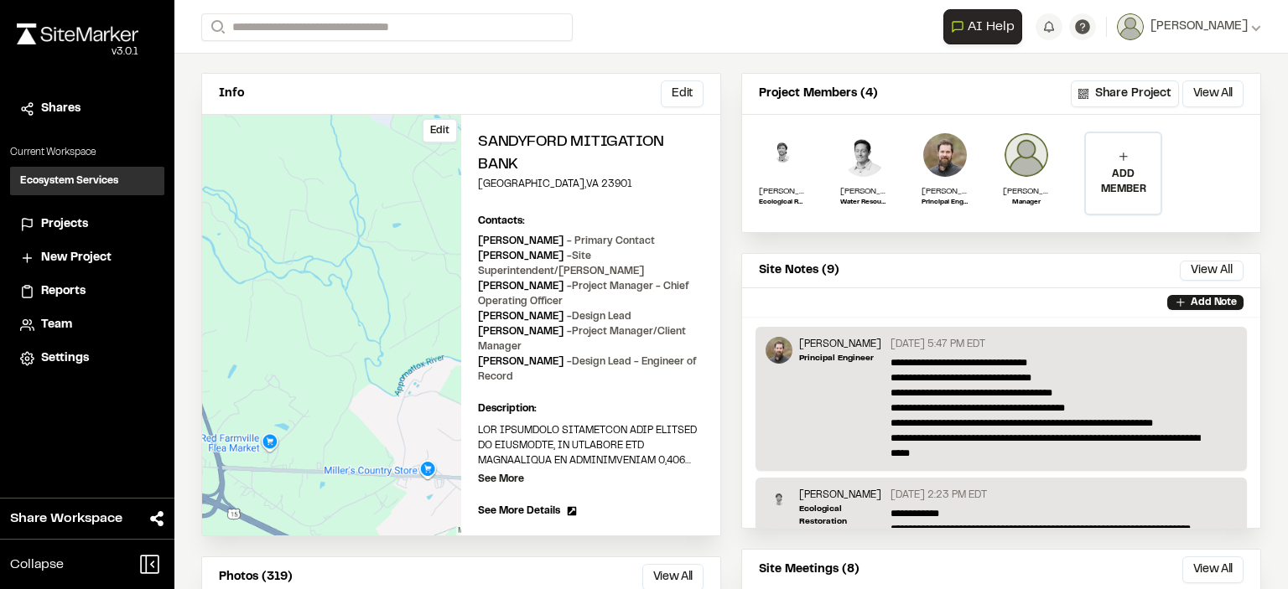
scroll to position [84, 0]
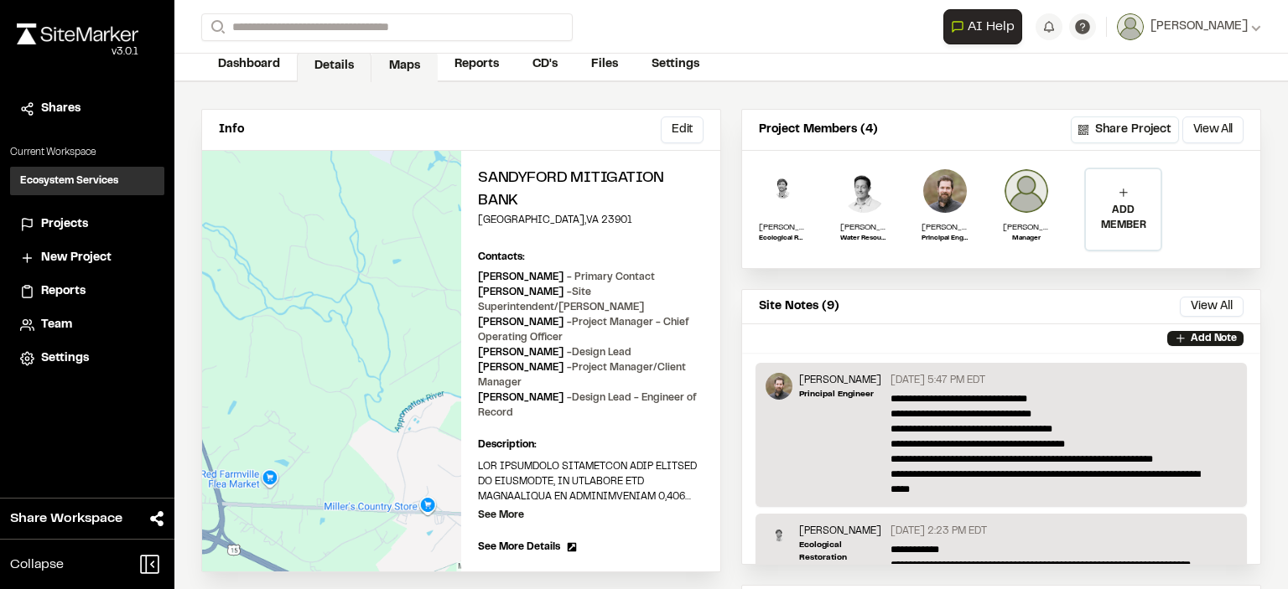
click at [399, 63] on link "Maps" at bounding box center [404, 66] width 66 height 32
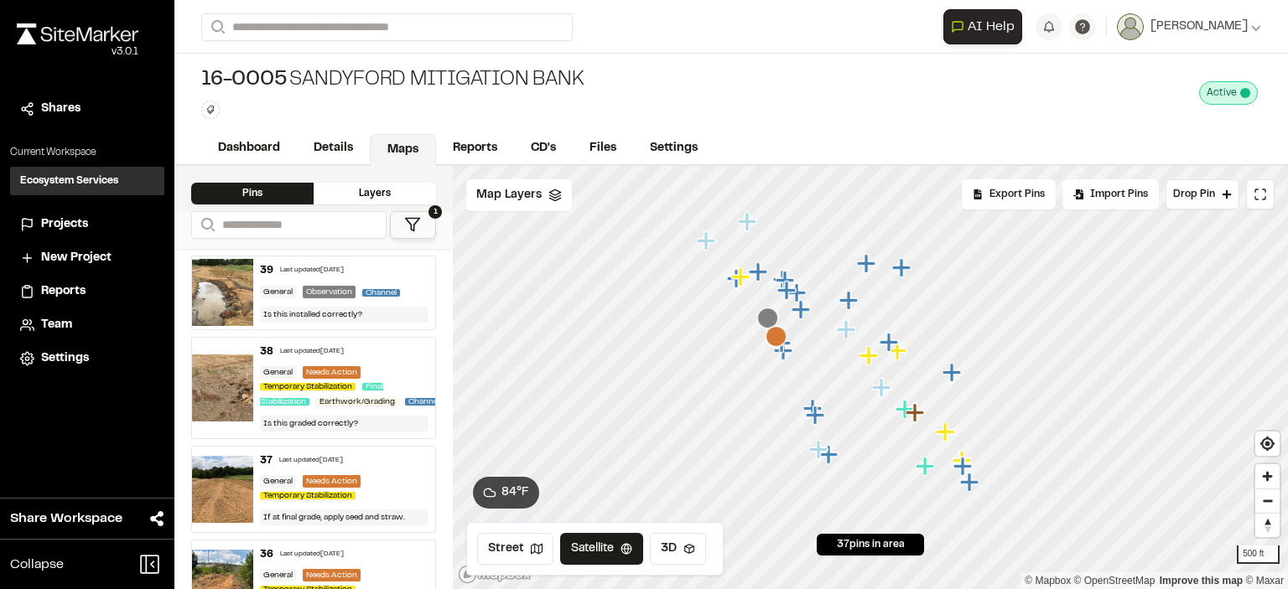
click at [229, 472] on img at bounding box center [222, 489] width 61 height 67
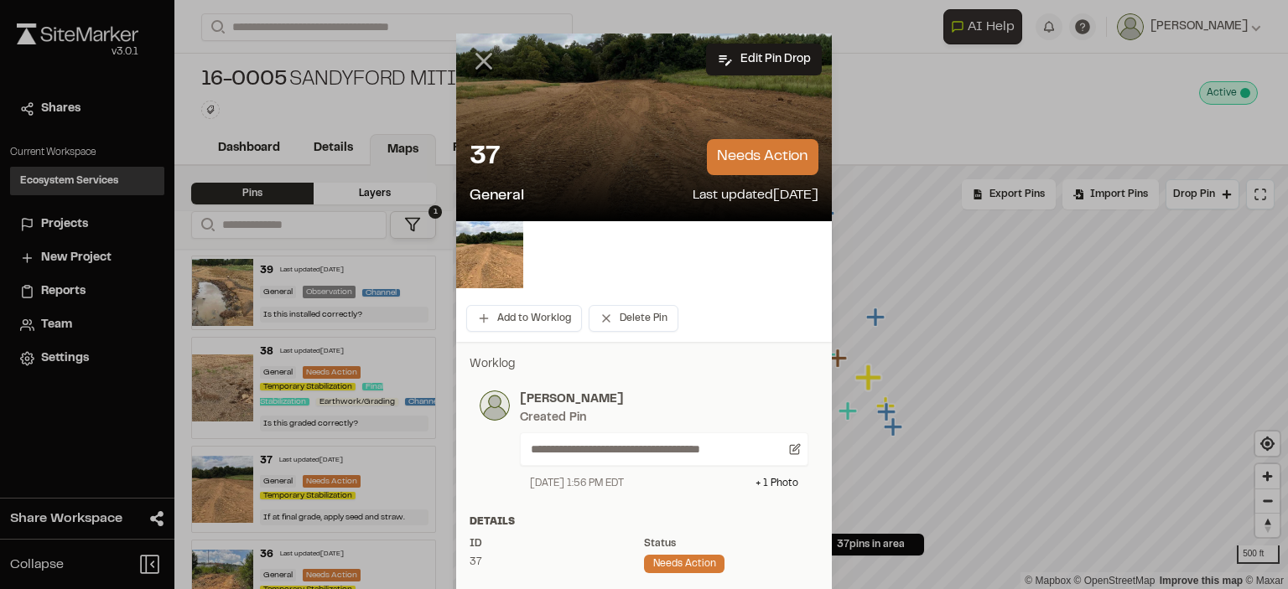
click at [480, 54] on icon at bounding box center [483, 61] width 29 height 29
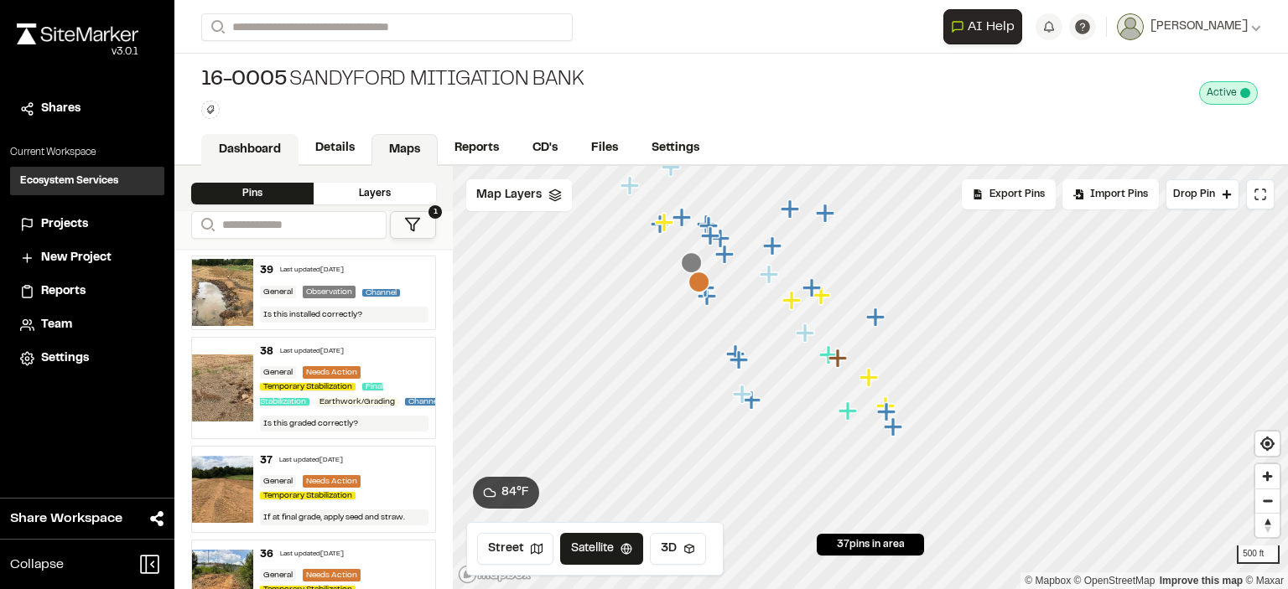
click at [268, 145] on link "Dashboard" at bounding box center [249, 150] width 97 height 32
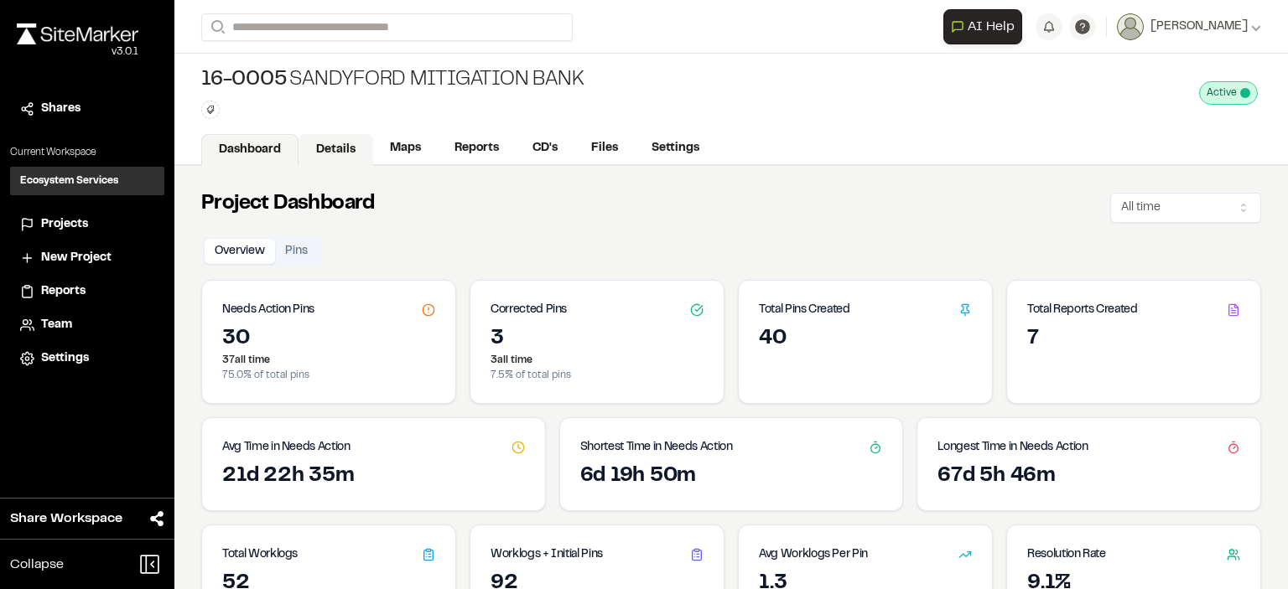
click at [335, 149] on link "Details" at bounding box center [335, 150] width 75 height 32
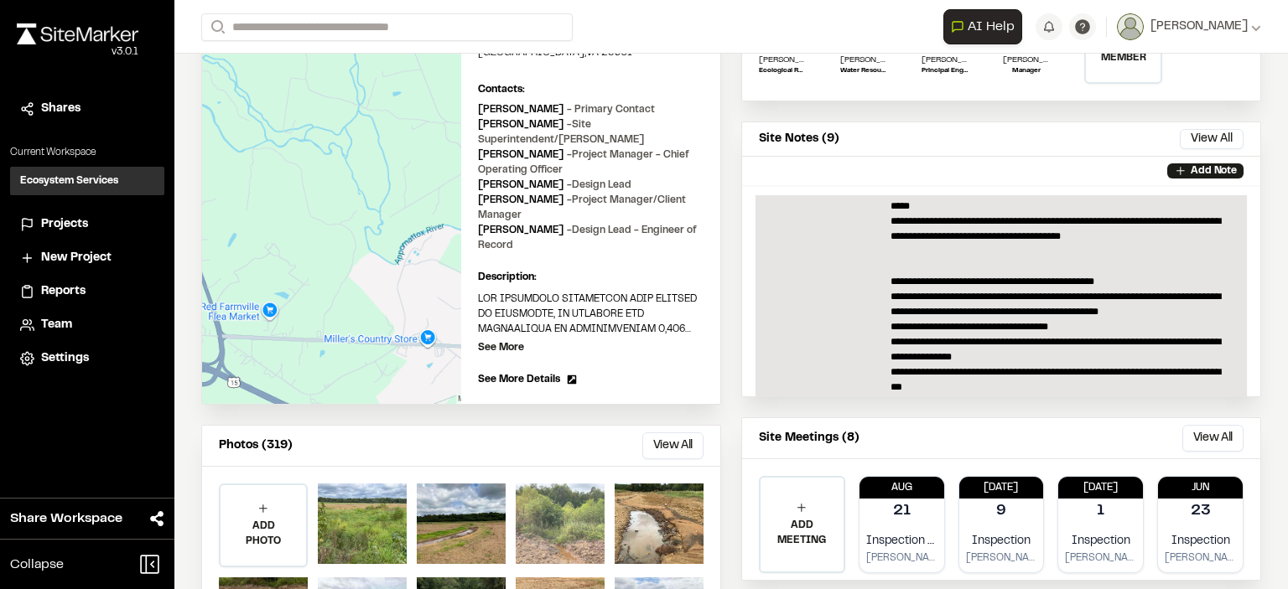
scroll to position [335, 0]
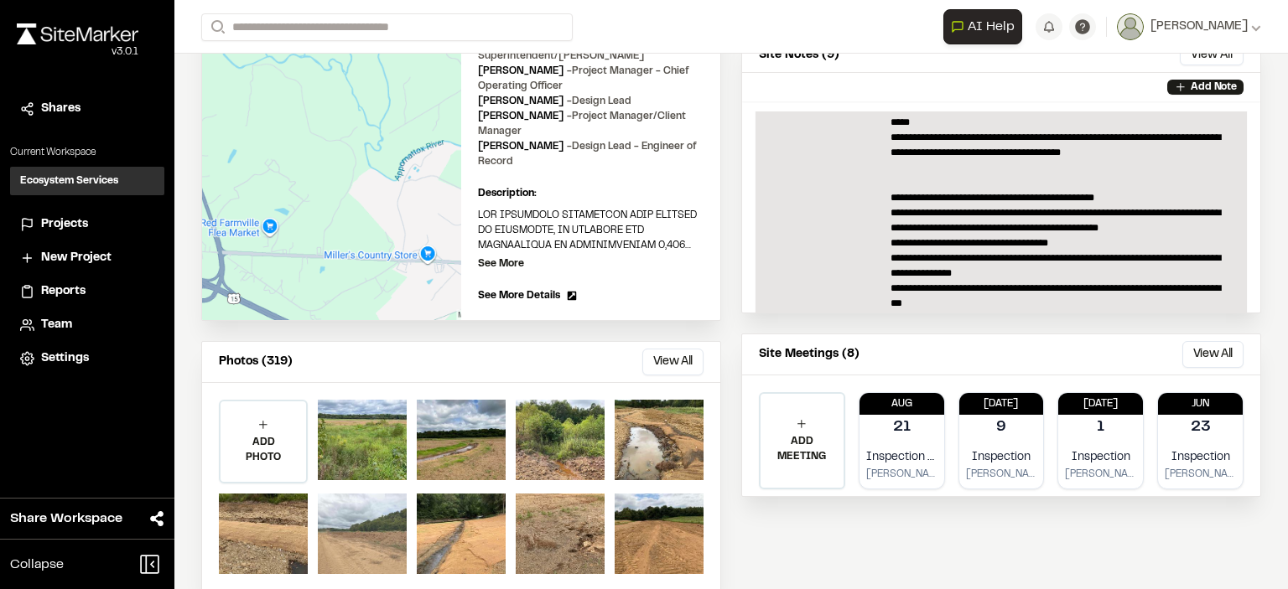
click at [365, 512] on div at bounding box center [362, 534] width 89 height 80
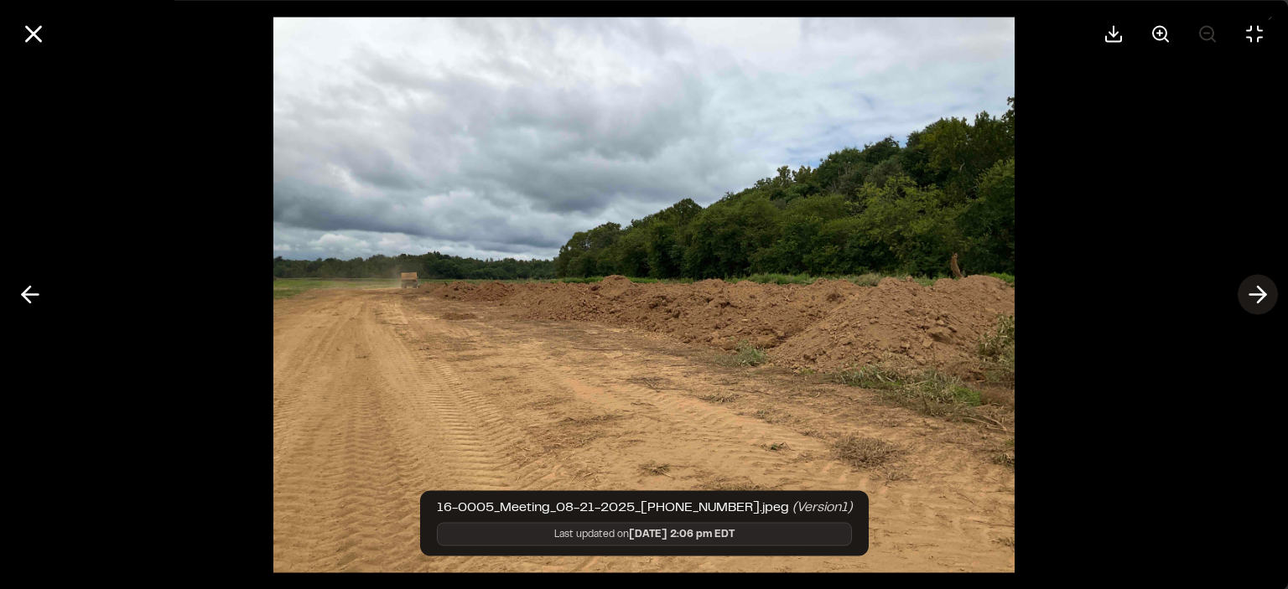
click at [1250, 293] on icon at bounding box center [1257, 295] width 27 height 29
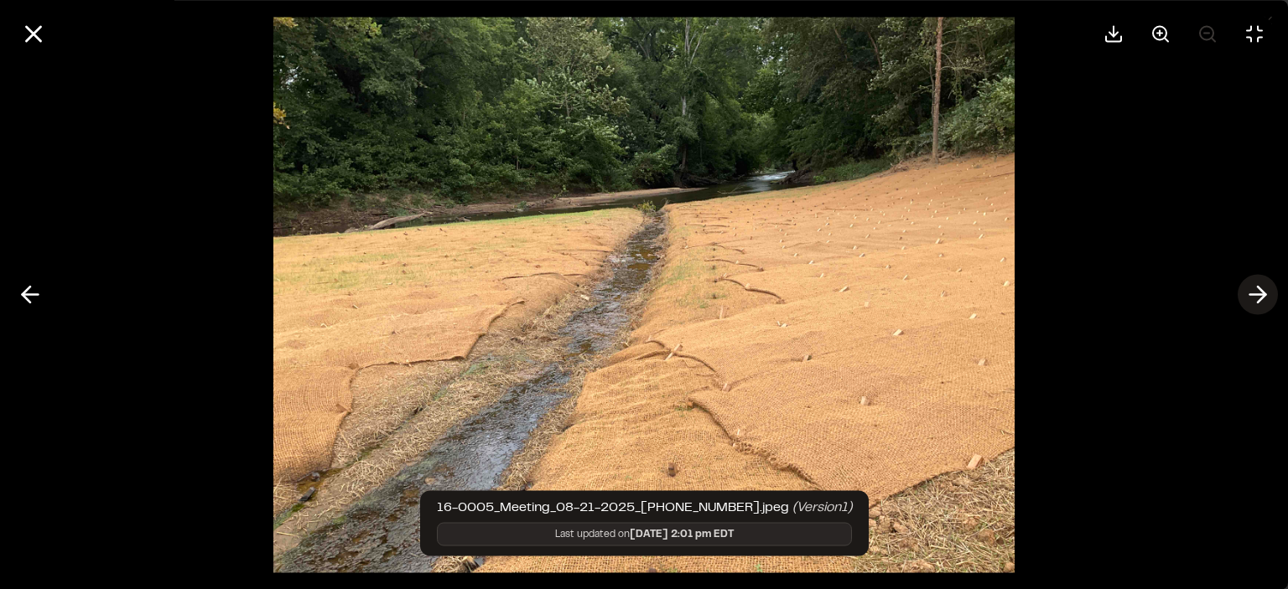
click at [1250, 293] on icon at bounding box center [1257, 295] width 27 height 29
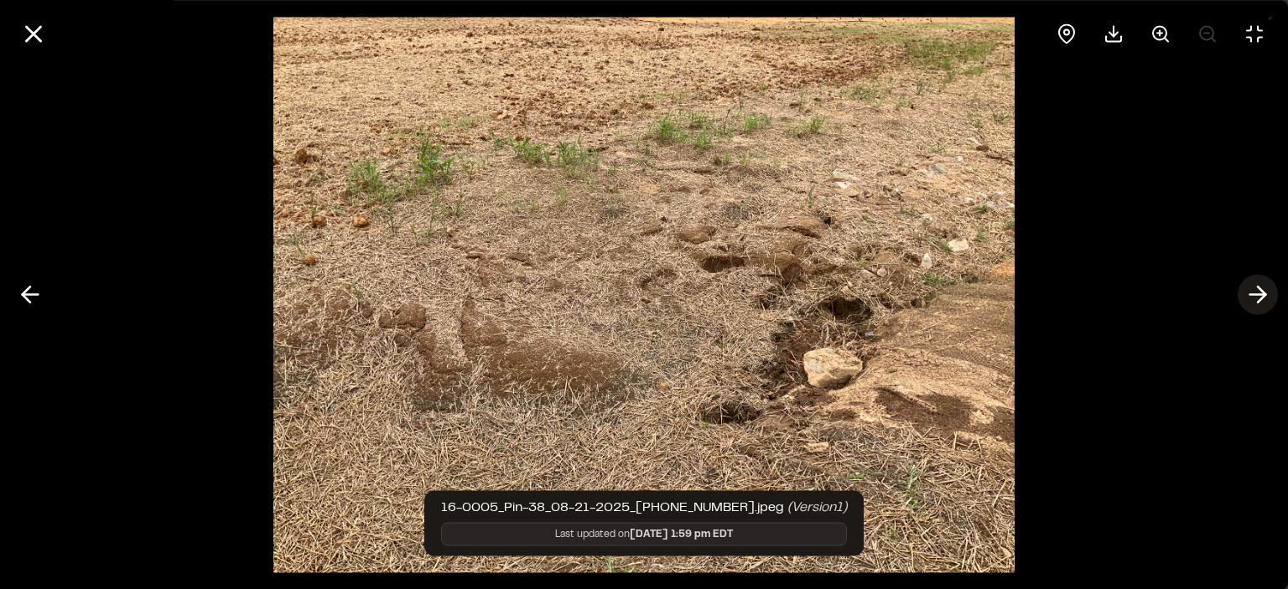
click at [1250, 293] on icon at bounding box center [1257, 295] width 27 height 29
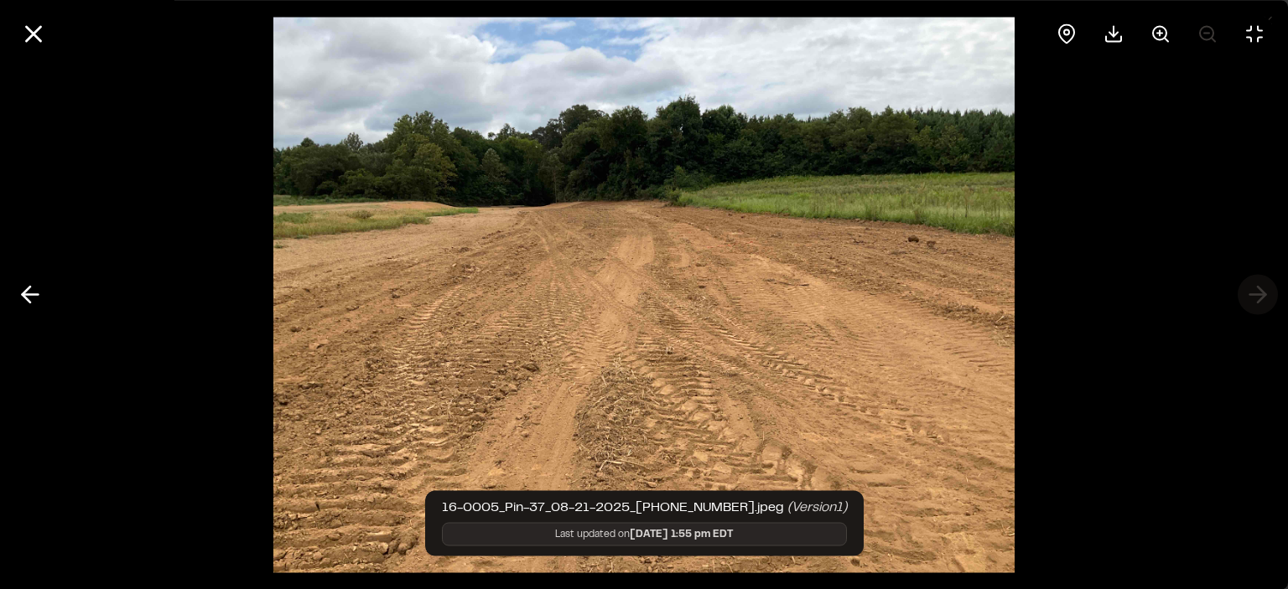
click at [1250, 293] on div at bounding box center [644, 294] width 1288 height 589
click at [34, 44] on icon at bounding box center [33, 33] width 29 height 29
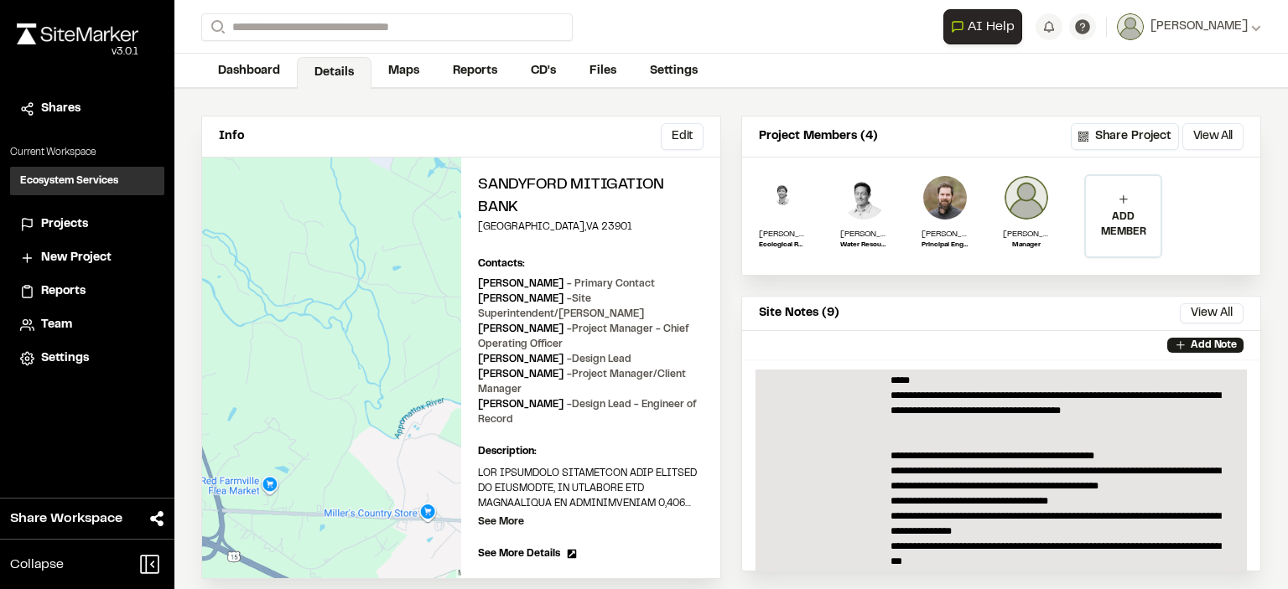
scroll to position [345, 0]
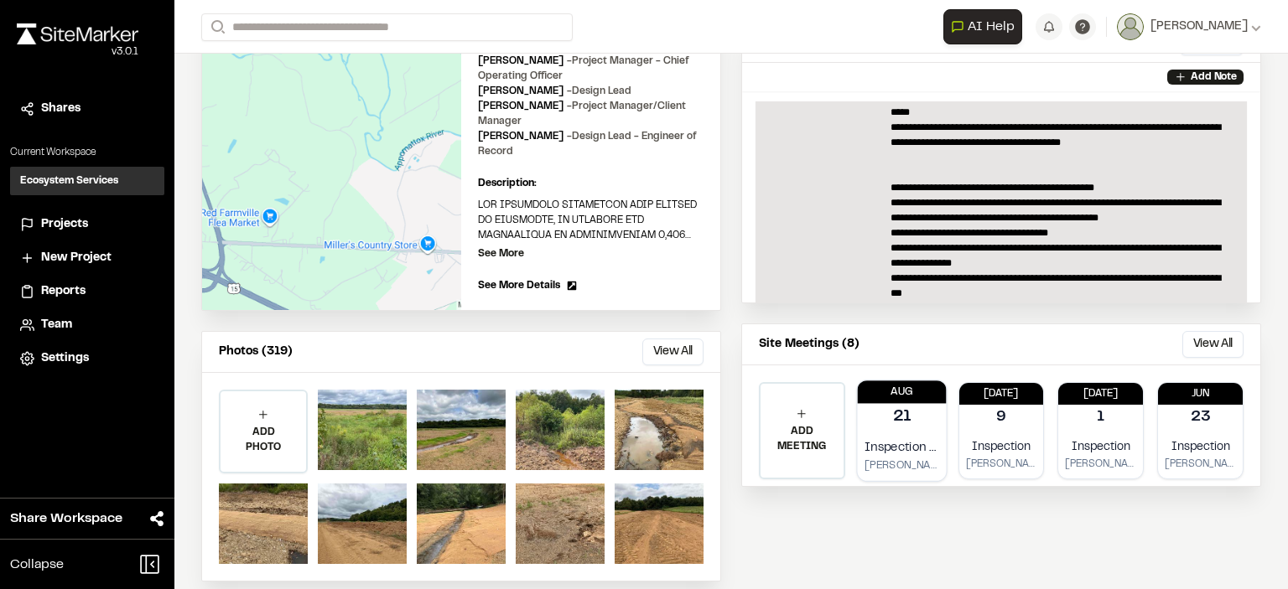
click at [898, 434] on div "Inspection [DATE] [PERSON_NAME]" at bounding box center [901, 456] width 89 height 49
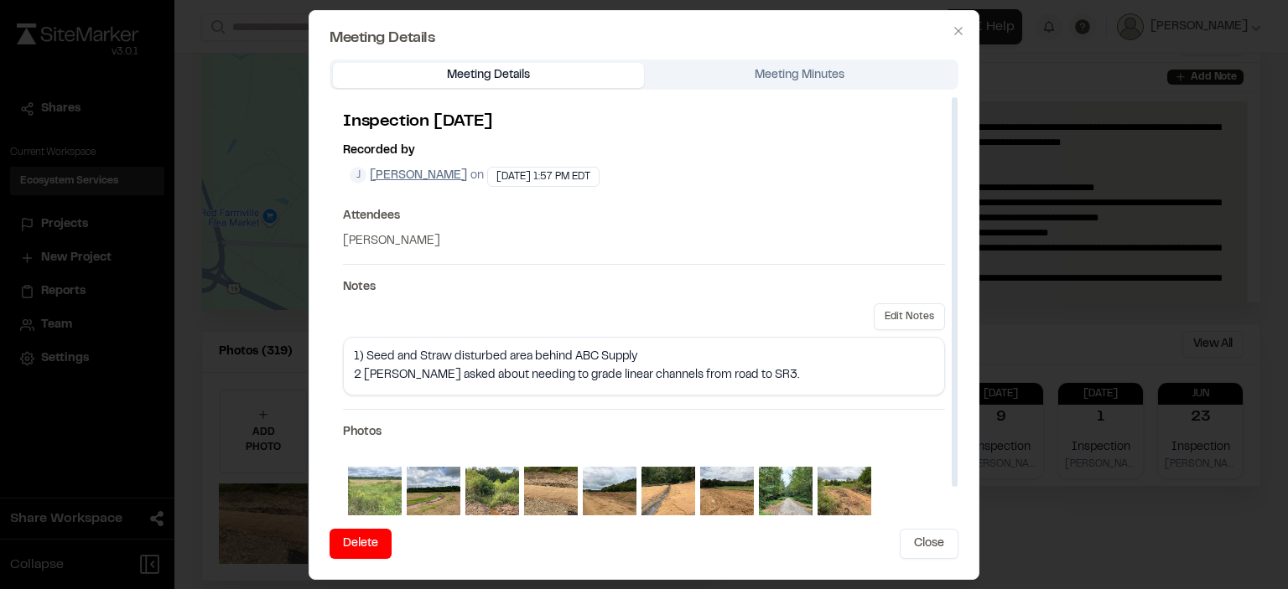
click at [390, 495] on img at bounding box center [375, 494] width 54 height 54
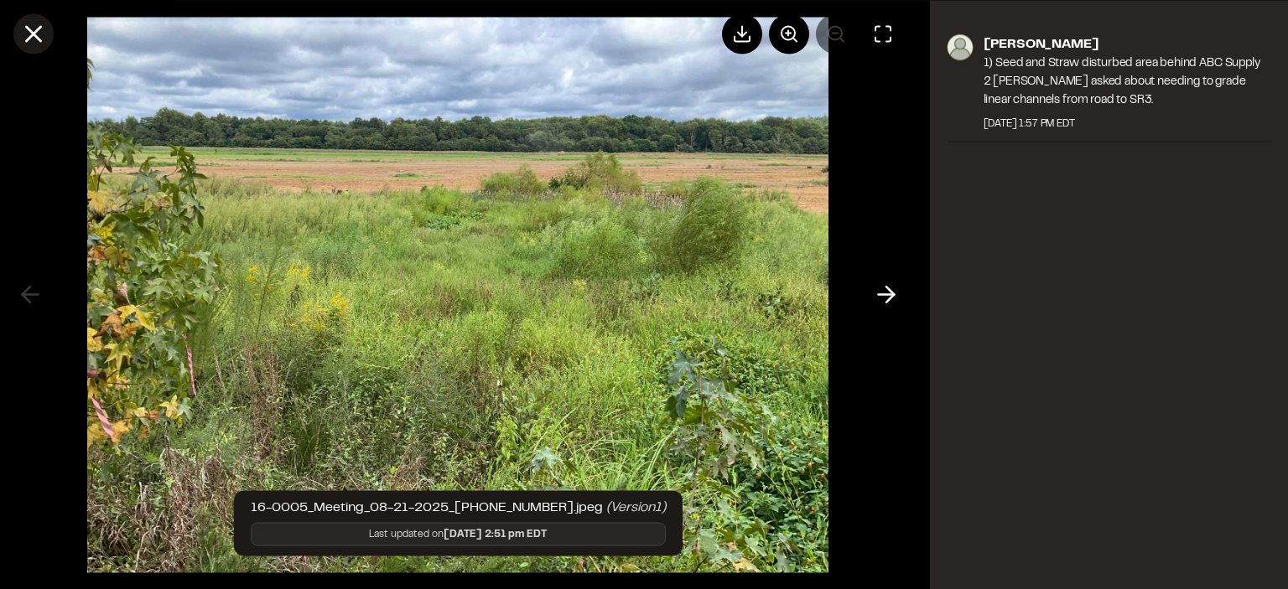
click at [29, 37] on line at bounding box center [34, 34] width 14 height 14
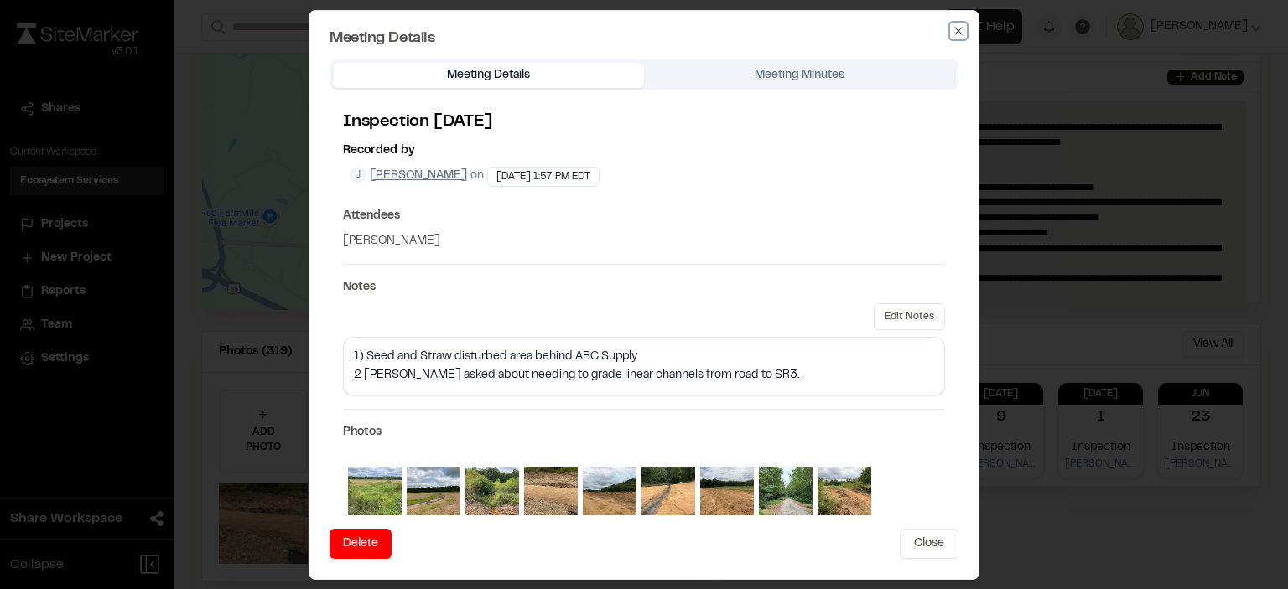
click at [955, 34] on icon "button" at bounding box center [958, 31] width 8 height 8
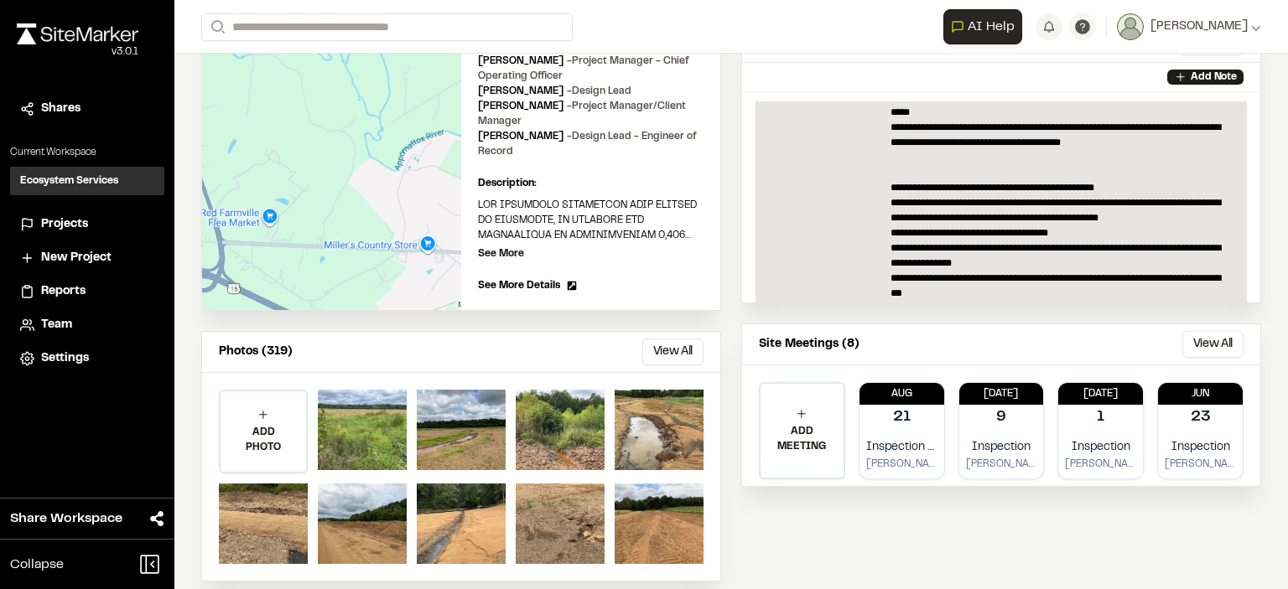
scroll to position [168, 0]
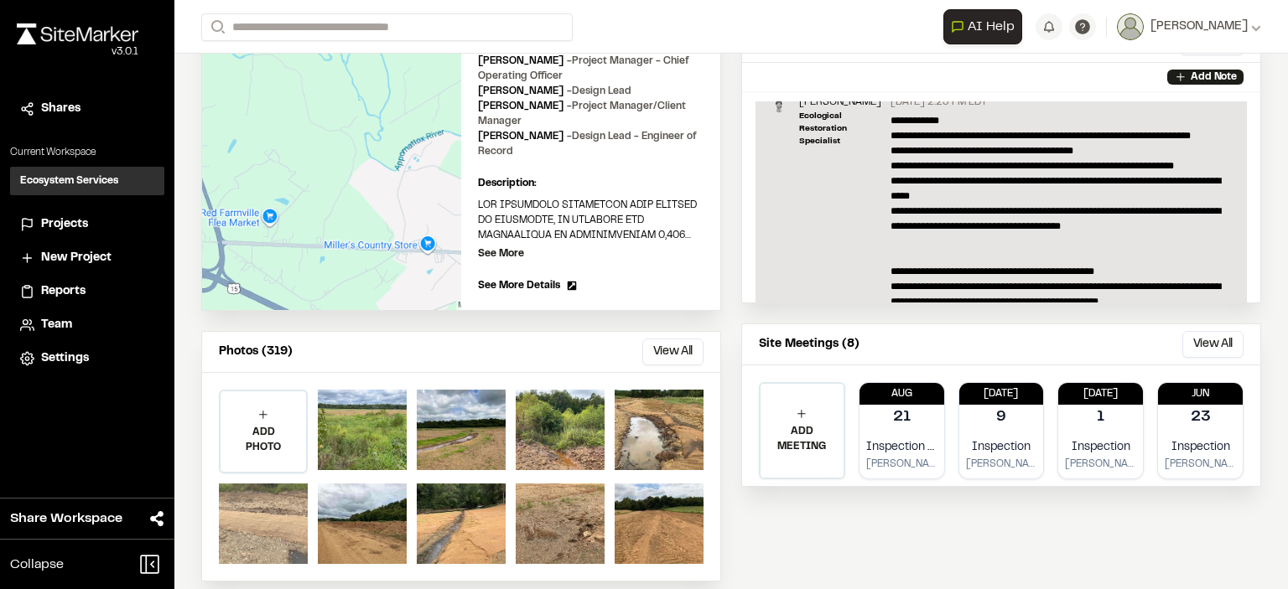
click at [251, 484] on div at bounding box center [263, 524] width 89 height 80
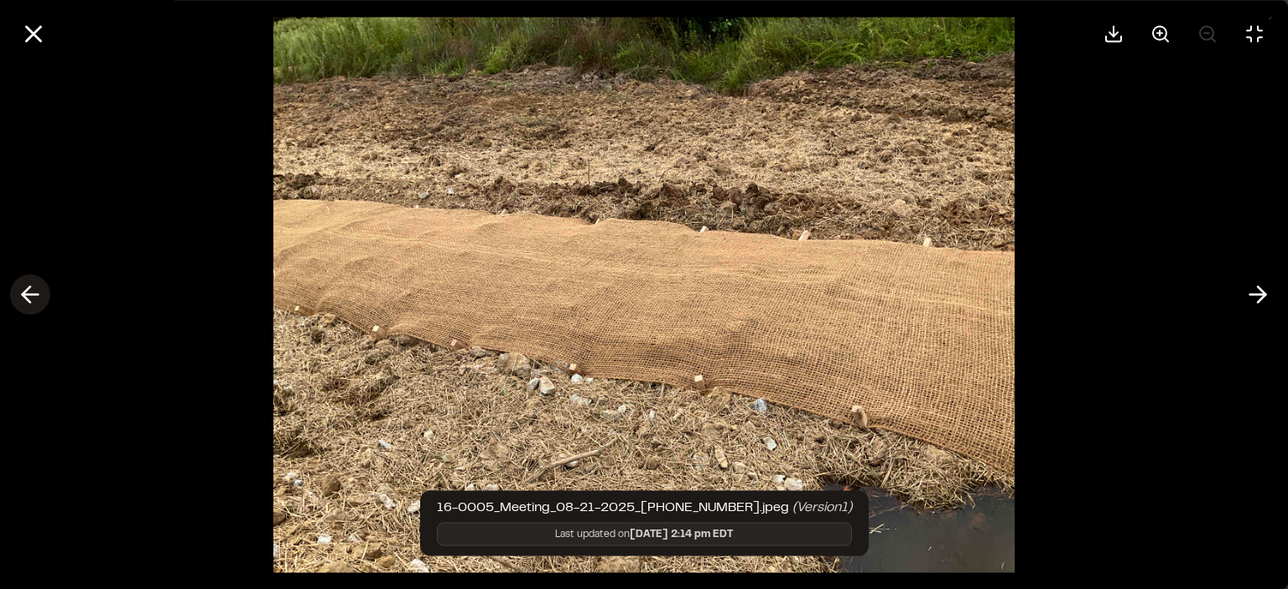
click at [26, 304] on icon at bounding box center [30, 295] width 27 height 29
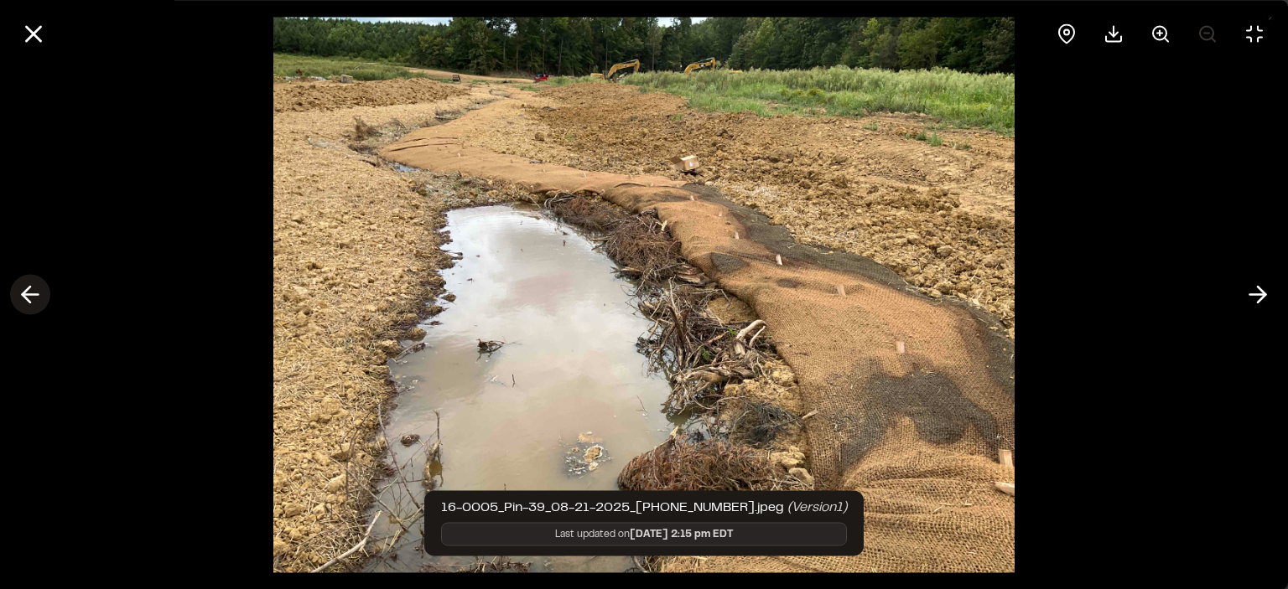
click at [26, 304] on icon at bounding box center [30, 295] width 27 height 29
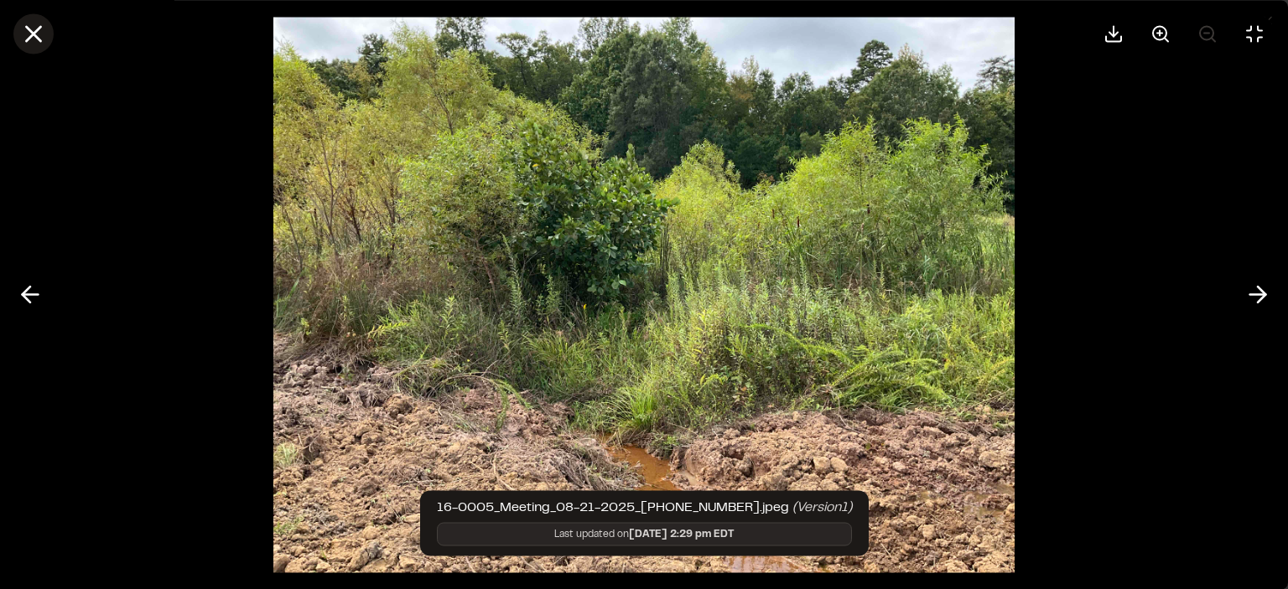
click at [30, 38] on line at bounding box center [34, 34] width 14 height 14
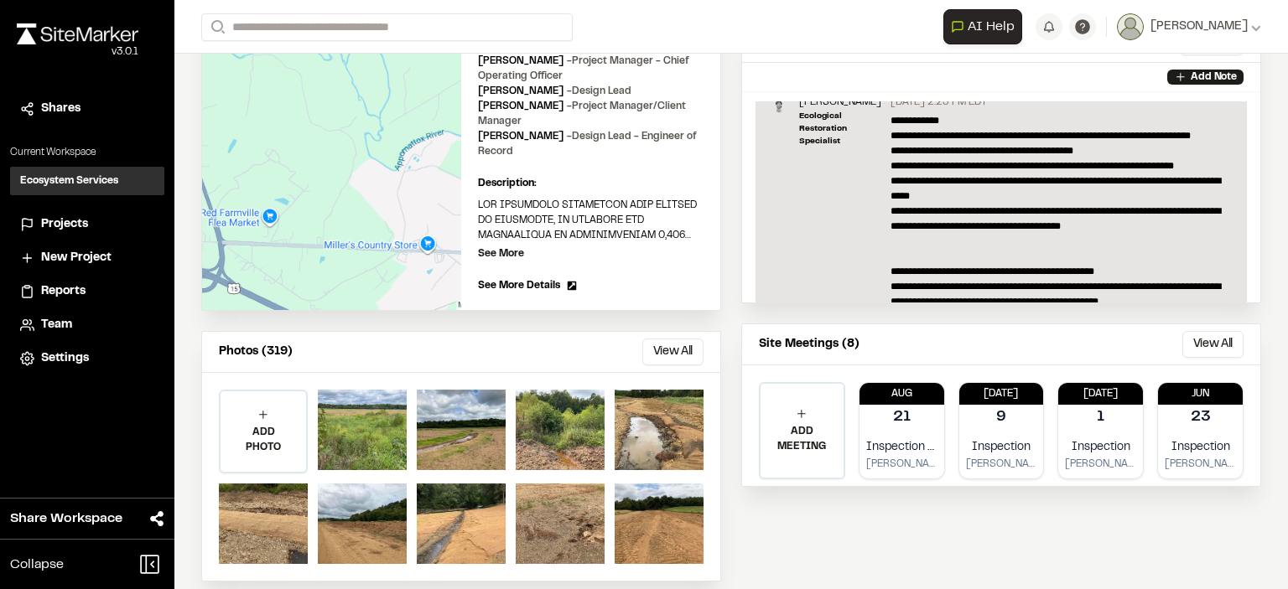
click at [794, 526] on div "**********" at bounding box center [1001, 214] width 520 height 734
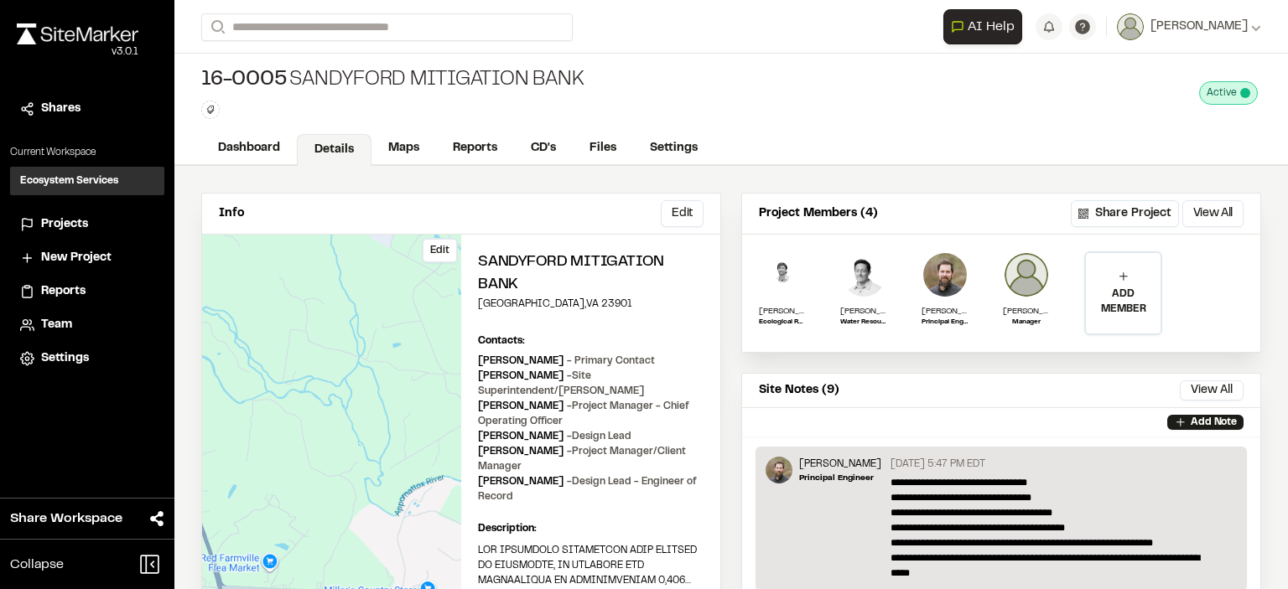
scroll to position [84, 0]
